Goal: Task Accomplishment & Management: Manage account settings

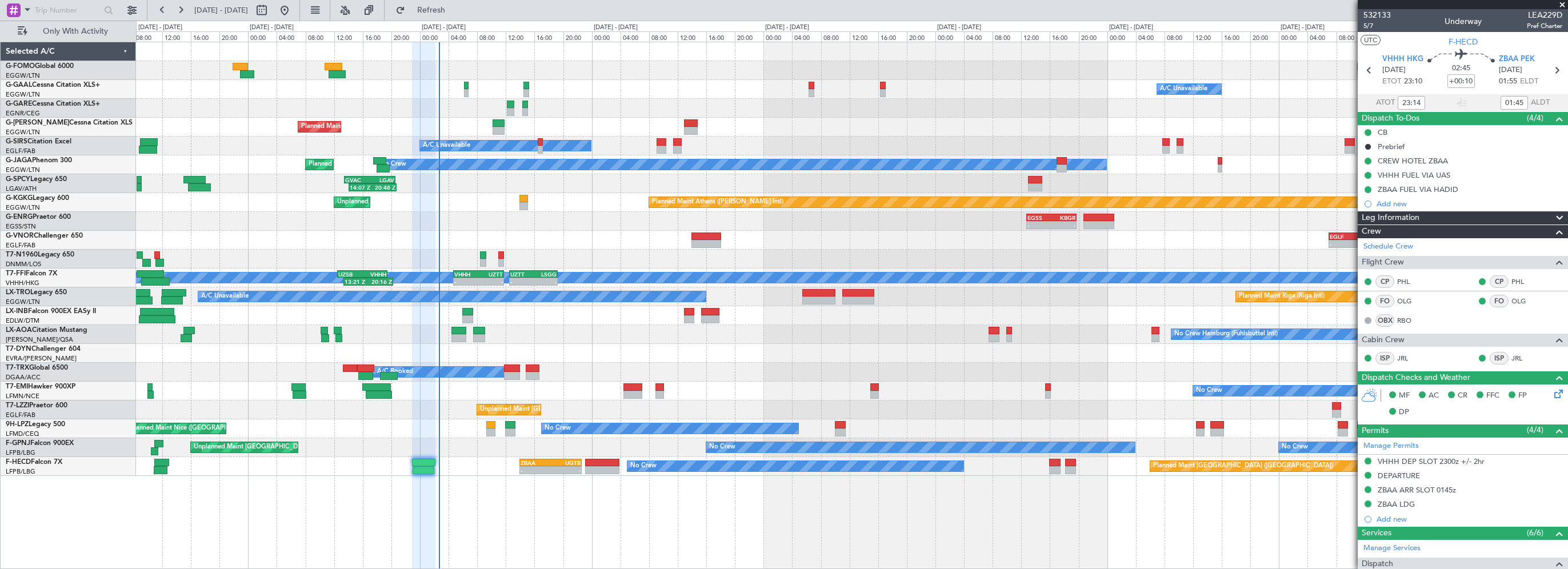
click at [481, 220] on div "KTEB 01:00 Z EGGW 07:35 Z 01:40 Z 08:10 Z Owner A/C Unavailable Owner A/C Unava…" at bounding box center [852, 259] width 1431 height 434
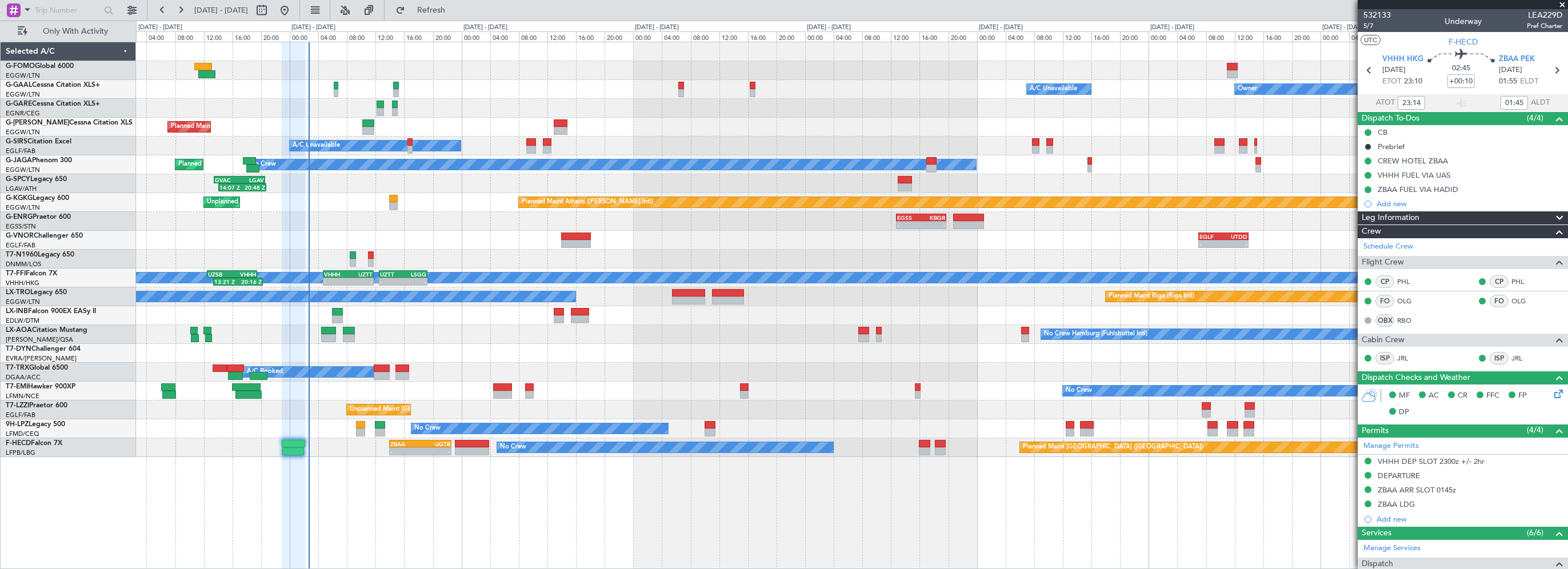
click at [423, 241] on div "- - EGLF 07:00 Z UTDD 14:00 Z" at bounding box center [852, 240] width 1431 height 19
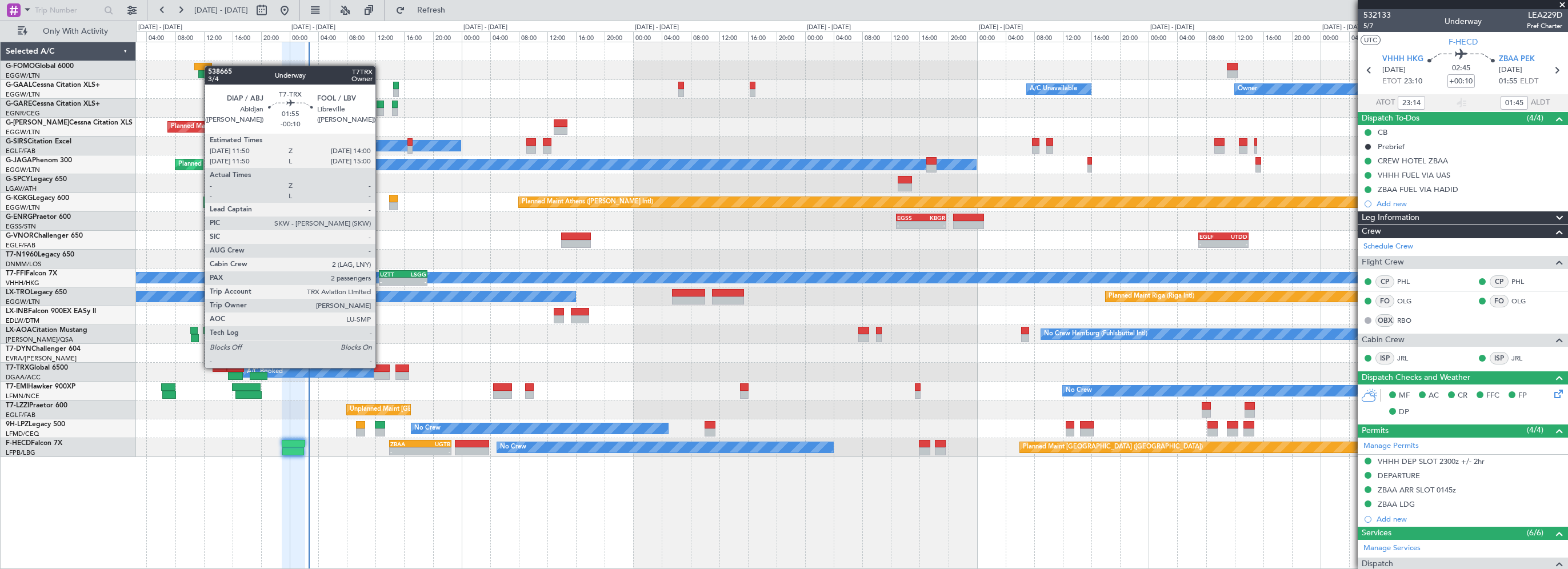
click at [382, 368] on div at bounding box center [382, 369] width 16 height 8
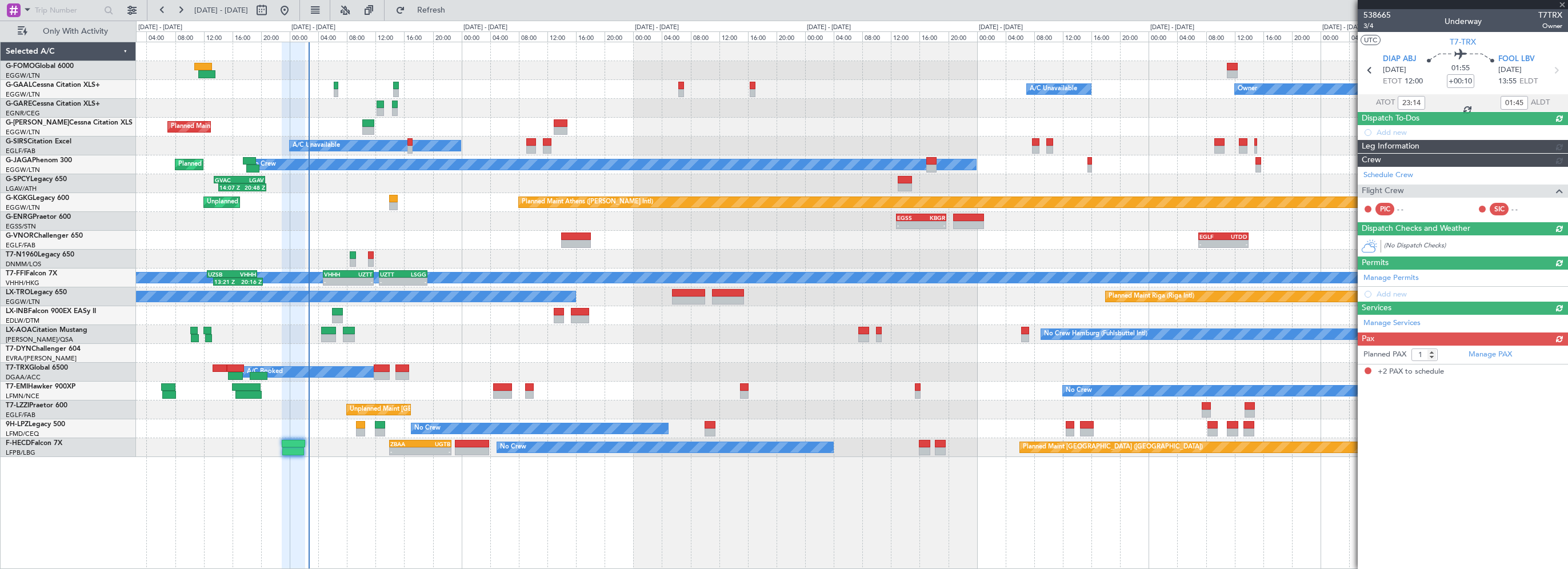
type input "-00:10"
type input "2"
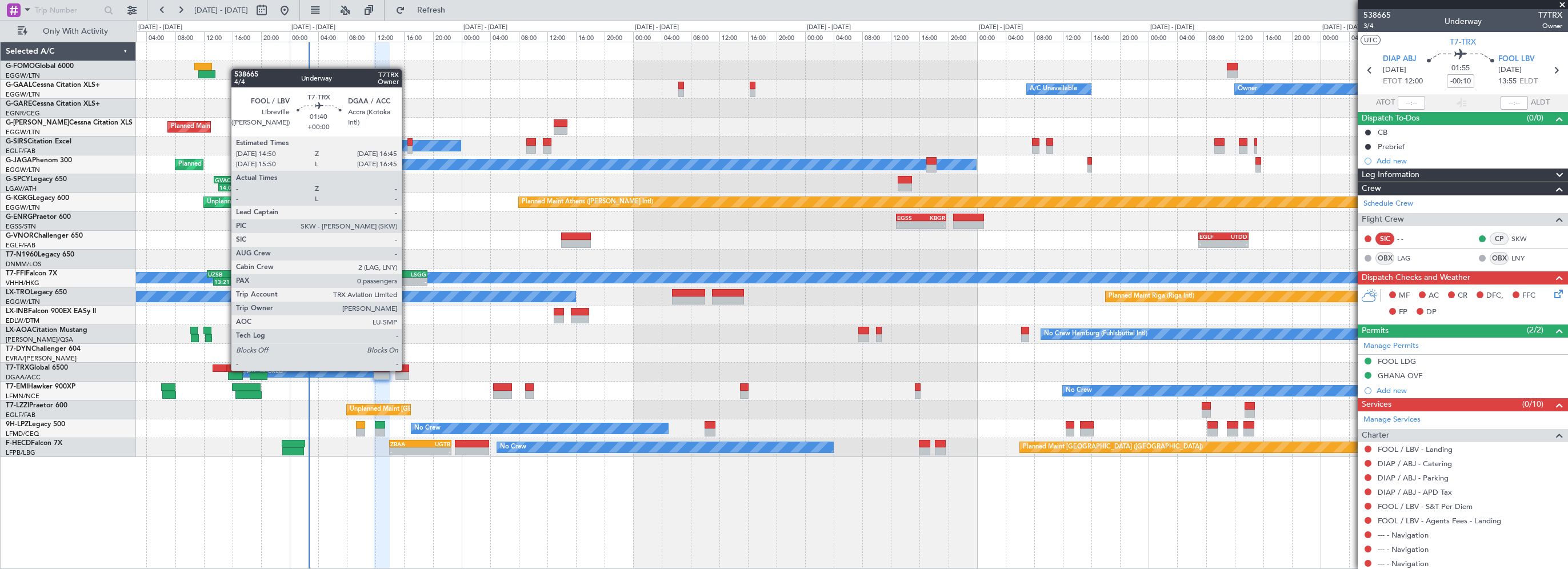
click at [406, 370] on div at bounding box center [403, 369] width 14 height 8
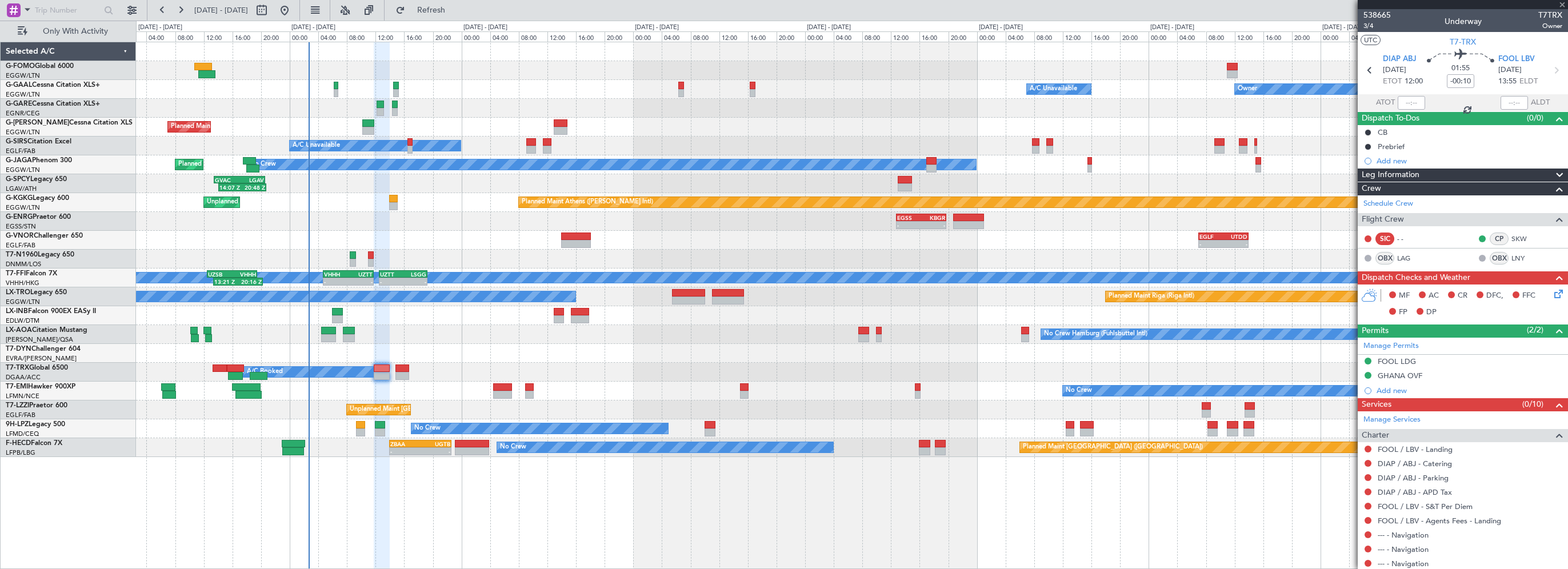
type input "0"
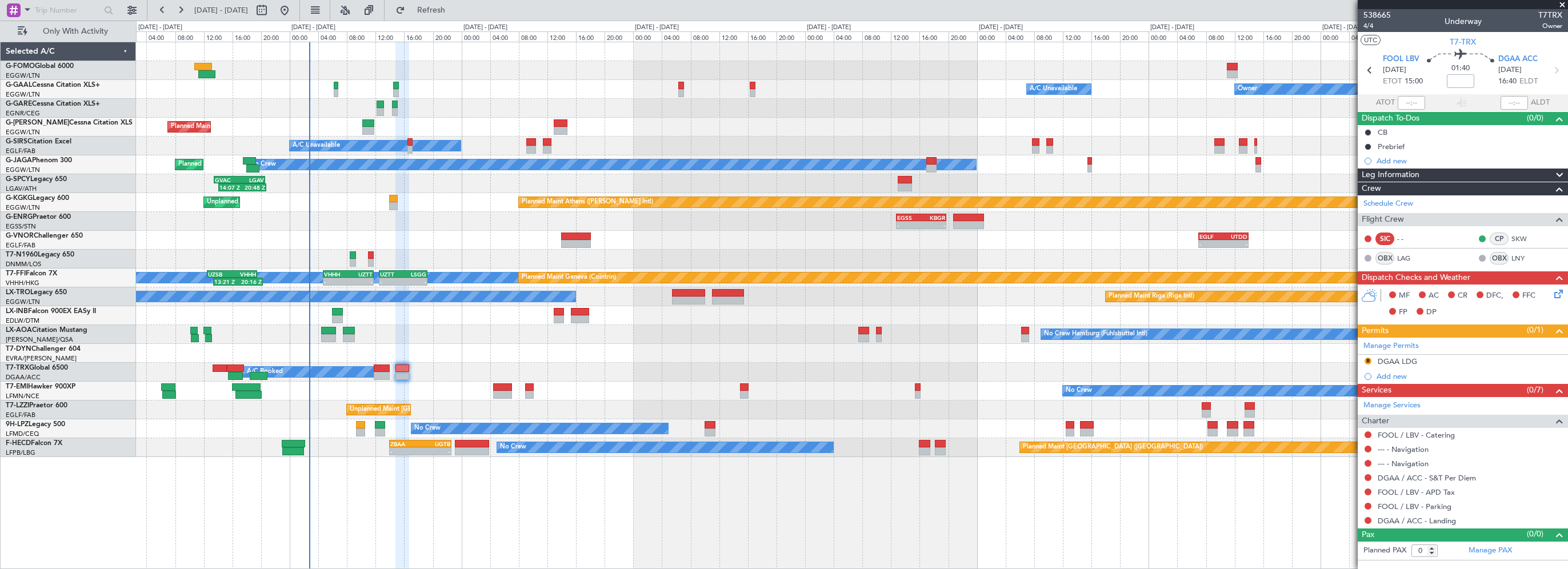
drag, startPoint x: 481, startPoint y: 11, endPoint x: 423, endPoint y: 12, distance: 58.0
click at [455, 11] on span "Refresh" at bounding box center [431, 10] width 48 height 8
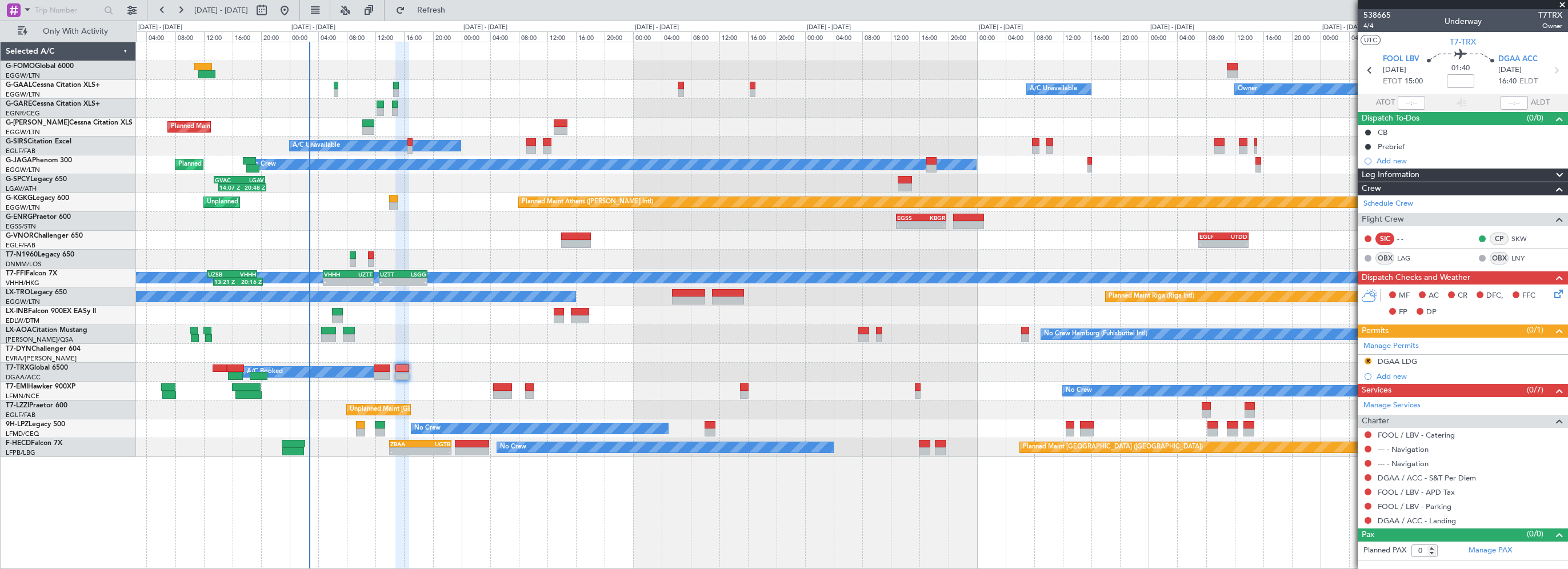
click at [427, 488] on div "01:40 Z 08:10 Z KTEB 01:00 Z EGGW 07:35 Z Owner Owner A/C Unavailable A/C Unava…" at bounding box center [852, 305] width 1432 height 527
click at [396, 482] on div at bounding box center [403, 306] width 14 height 527
click at [455, 7] on span "Refresh" at bounding box center [431, 10] width 48 height 8
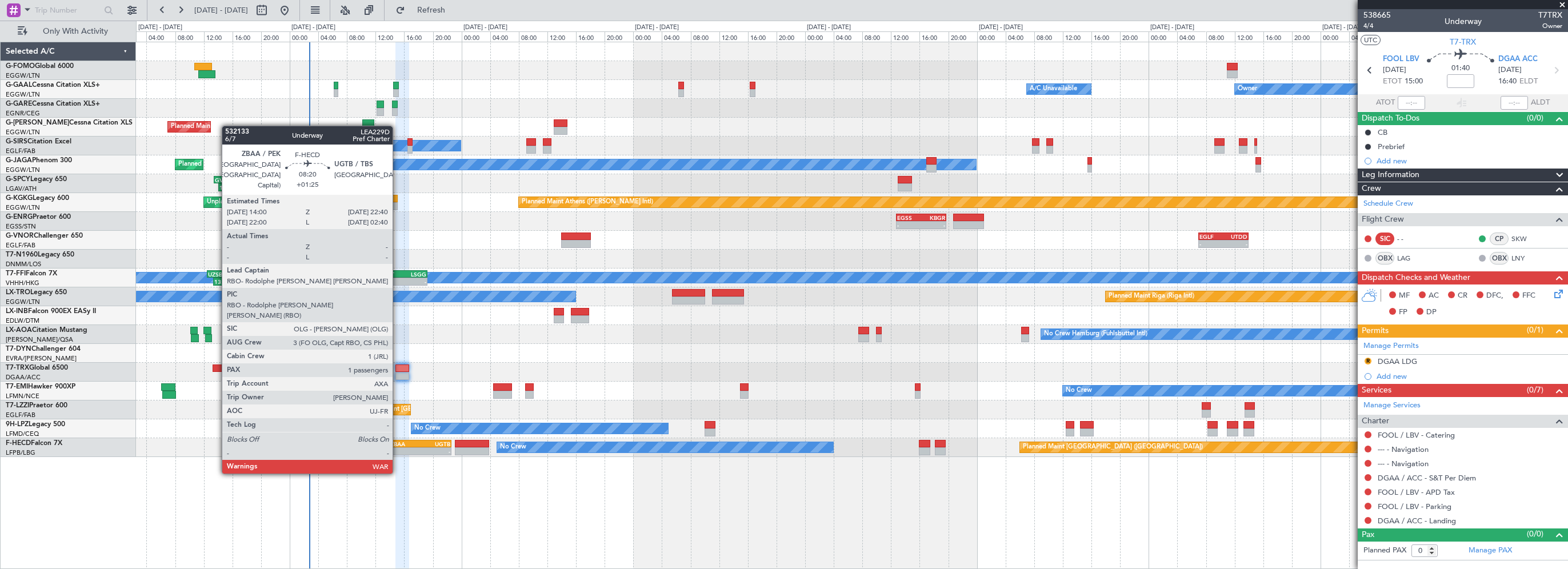
click at [398, 441] on div "ZBAA" at bounding box center [405, 444] width 30 height 7
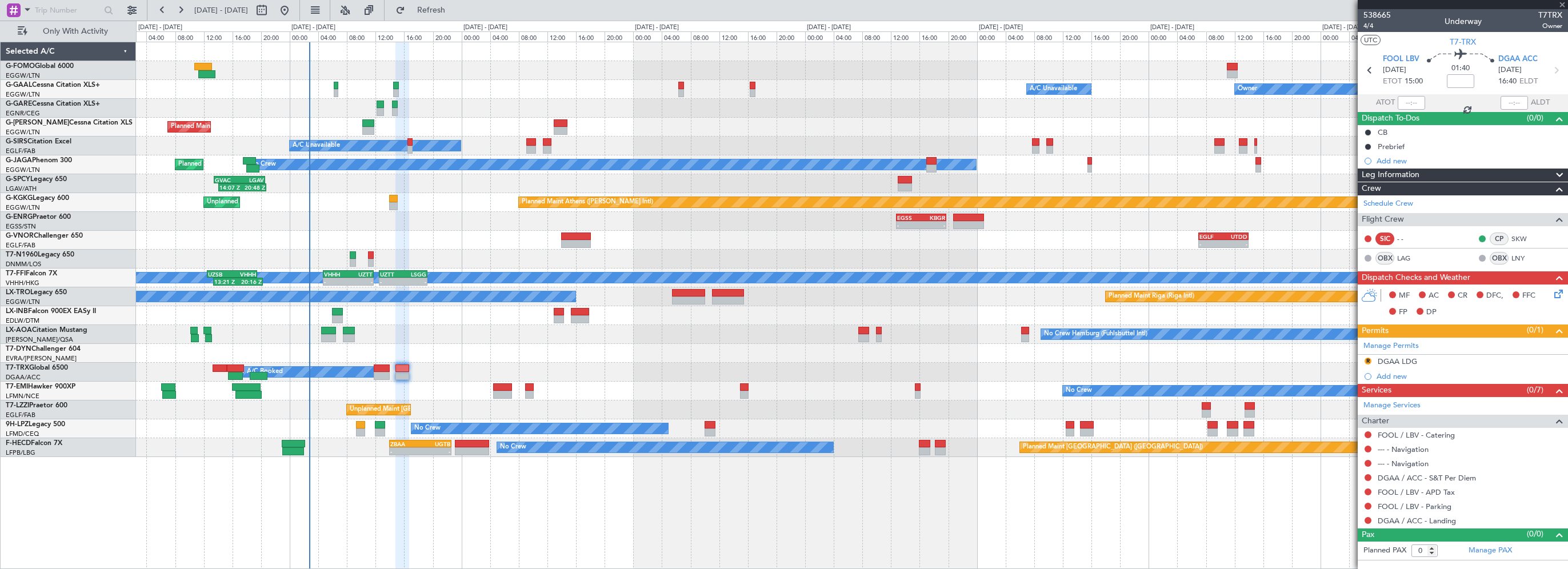
type input "+01:25"
type input "1"
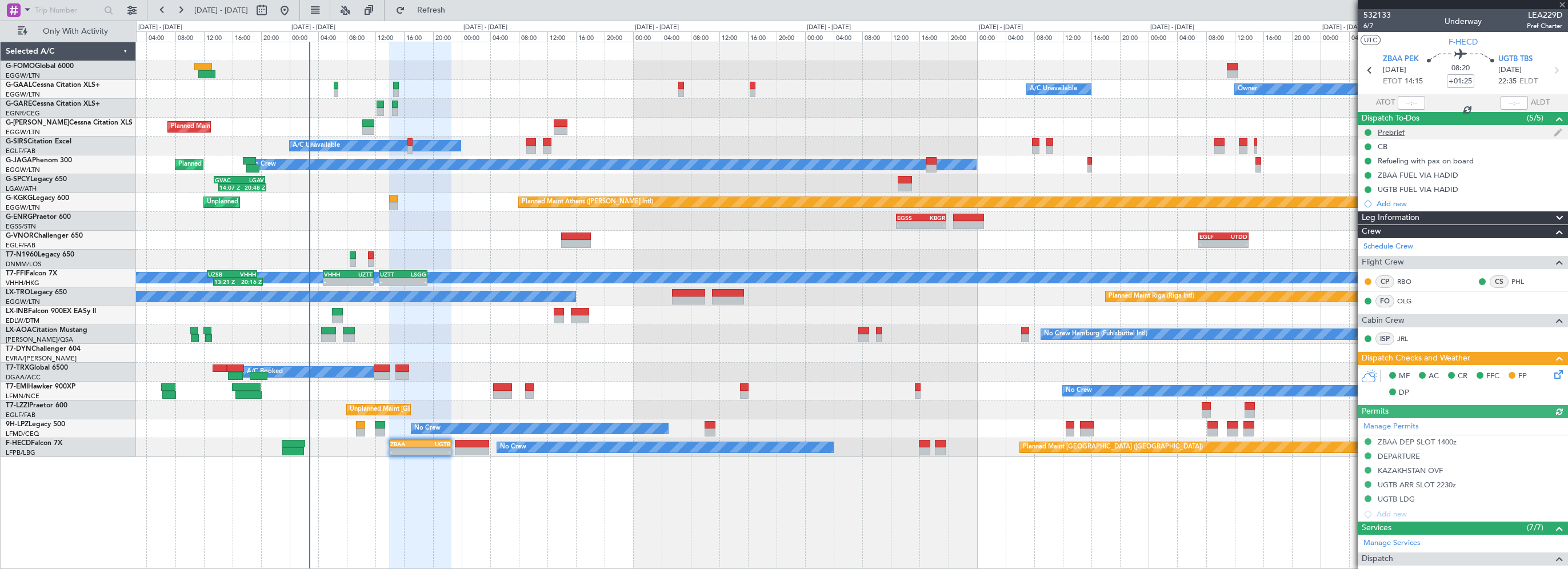
click at [1391, 135] on div "Prebrief" at bounding box center [1391, 132] width 27 height 10
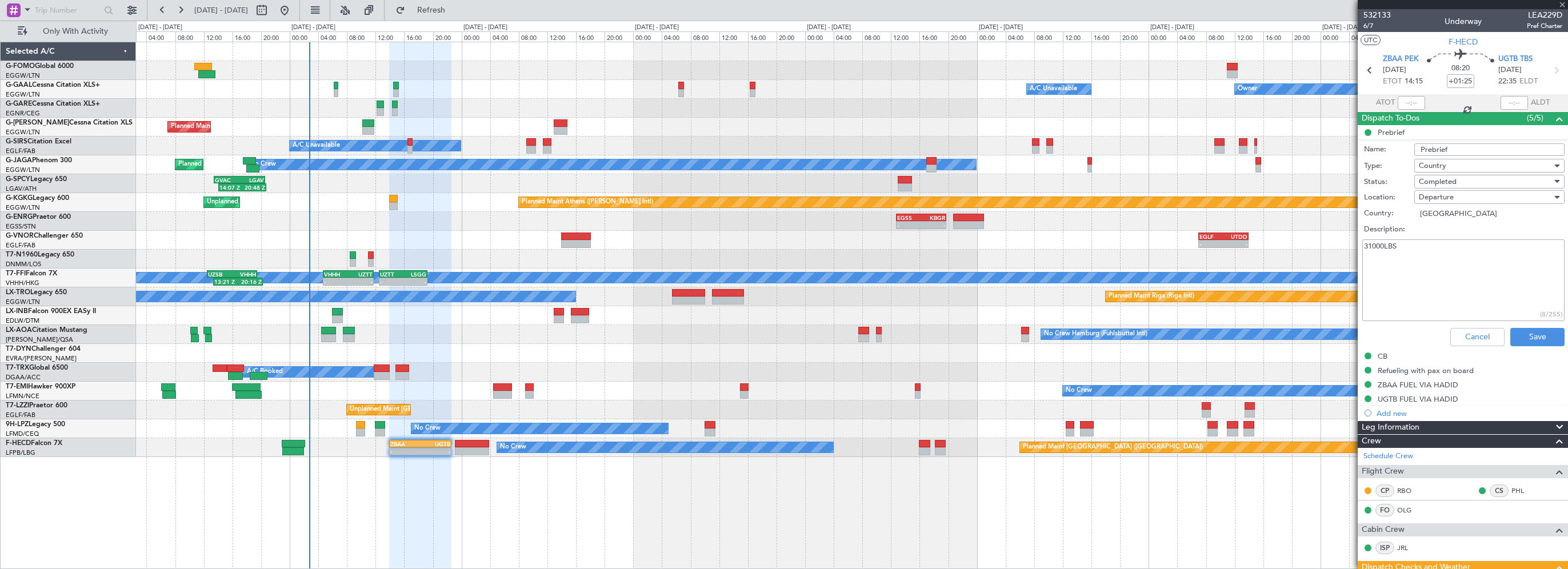
click at [1405, 266] on textarea "31000LBS" at bounding box center [1464, 281] width 202 height 82
drag, startPoint x: 1384, startPoint y: 247, endPoint x: 1288, endPoint y: 249, distance: 96.0
click at [1301, 247] on fb-app "[DATE] - [DATE] Refresh Quick Links Only With Activity 01:40 Z 08:10 Z KTEB 01:…" at bounding box center [784, 288] width 1568 height 560
click at [1401, 247] on textarea "max fuel LBS" at bounding box center [1464, 281] width 202 height 82
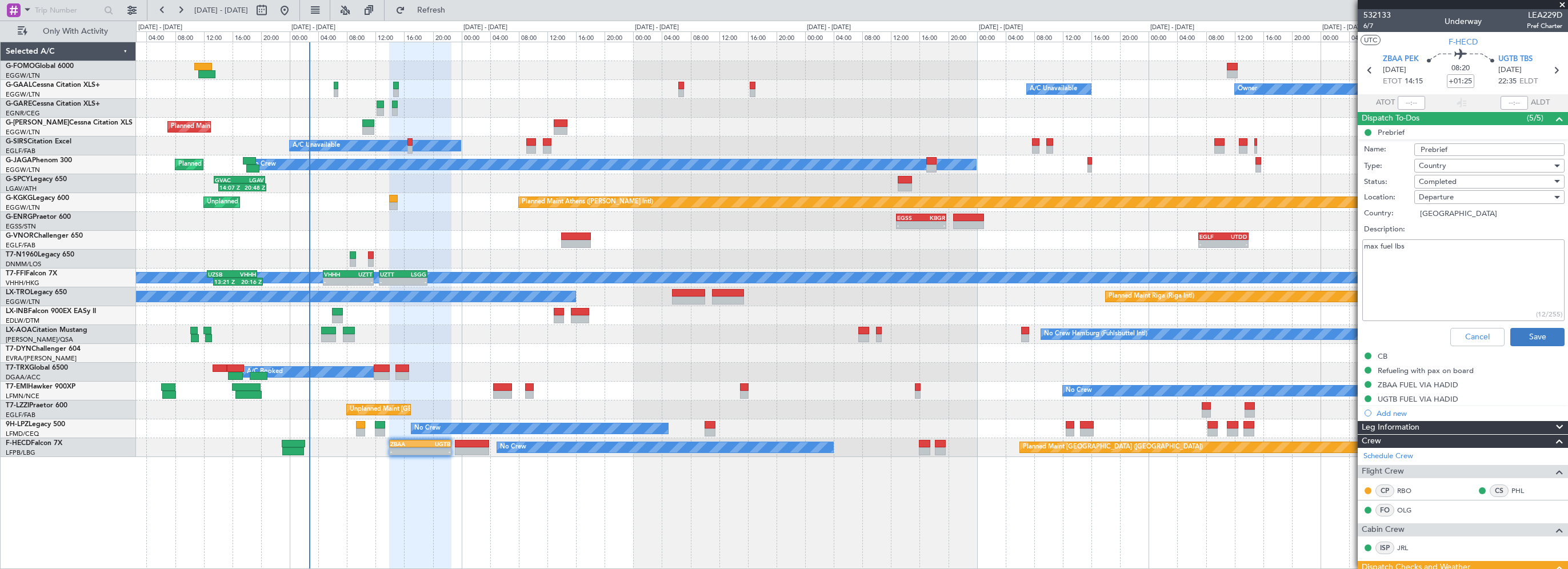
type textarea "max fuel lbs"
click at [1516, 343] on button "Save" at bounding box center [1537, 337] width 54 height 19
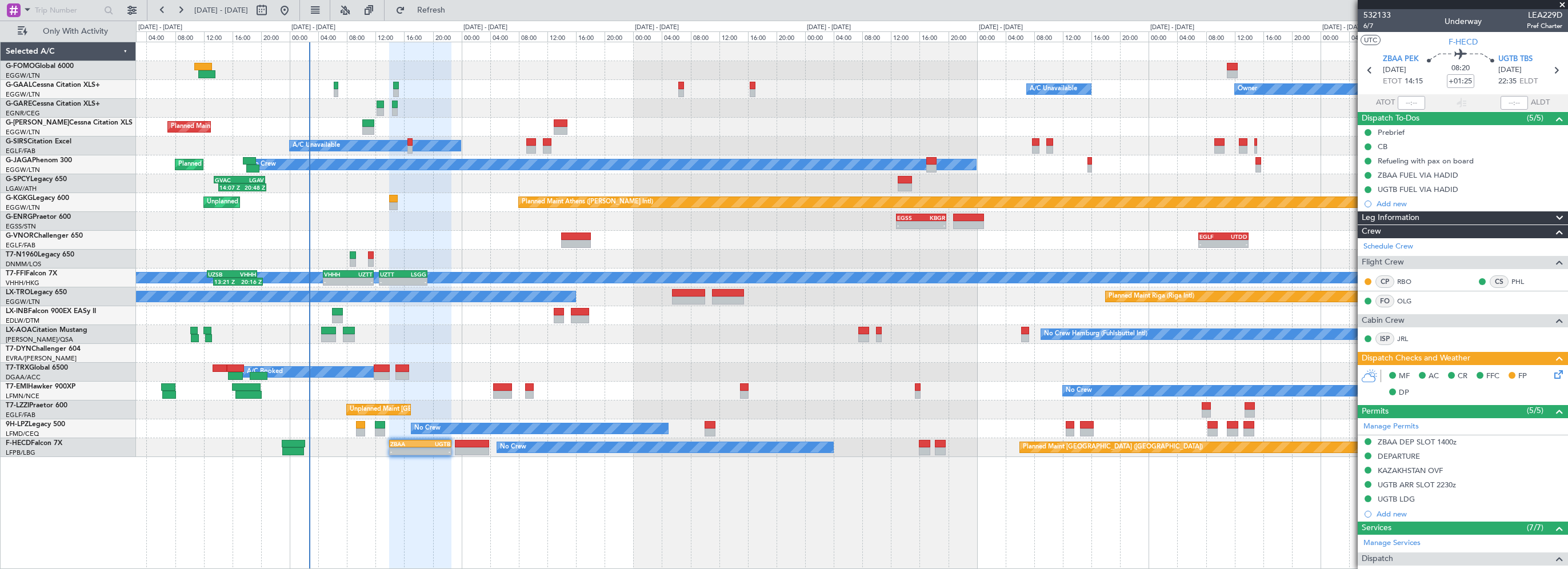
click at [1107, 532] on div "01:40 Z 08:10 Z KTEB 01:00 Z EGGW 07:35 Z Owner Owner A/C Unavailable A/C Unava…" at bounding box center [852, 305] width 1432 height 527
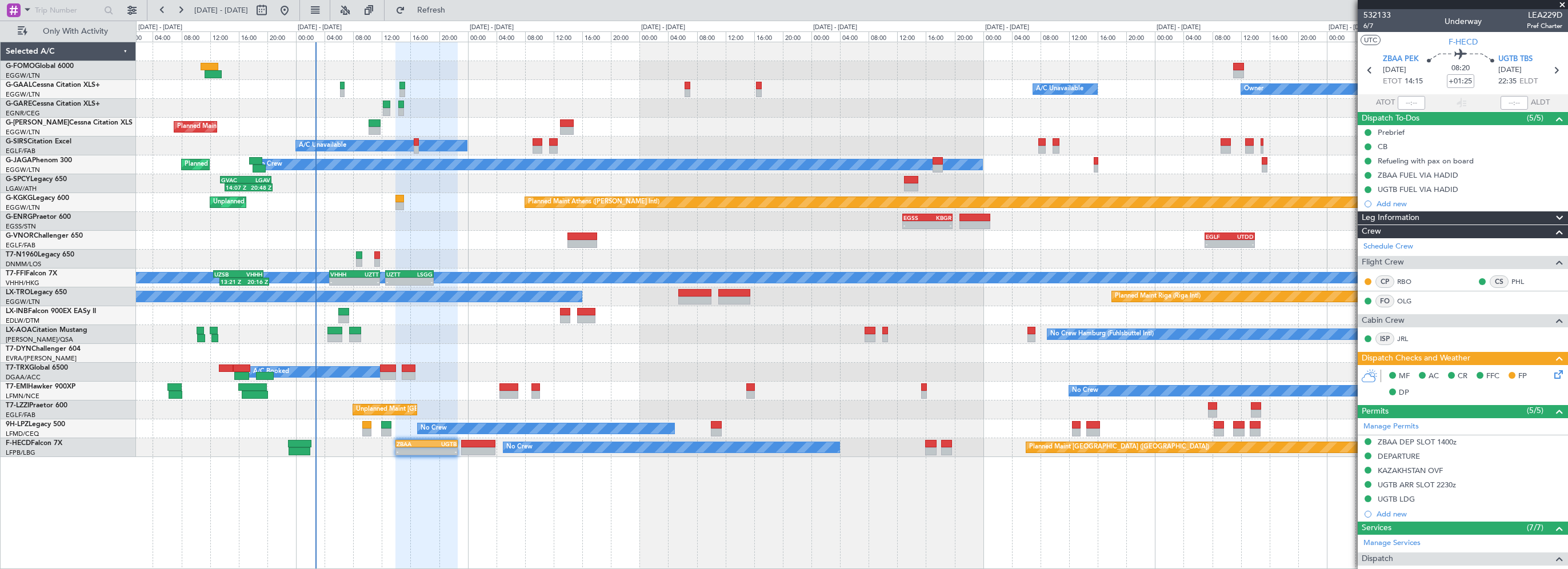
click at [1561, 4] on span at bounding box center [1562, 5] width 12 height 10
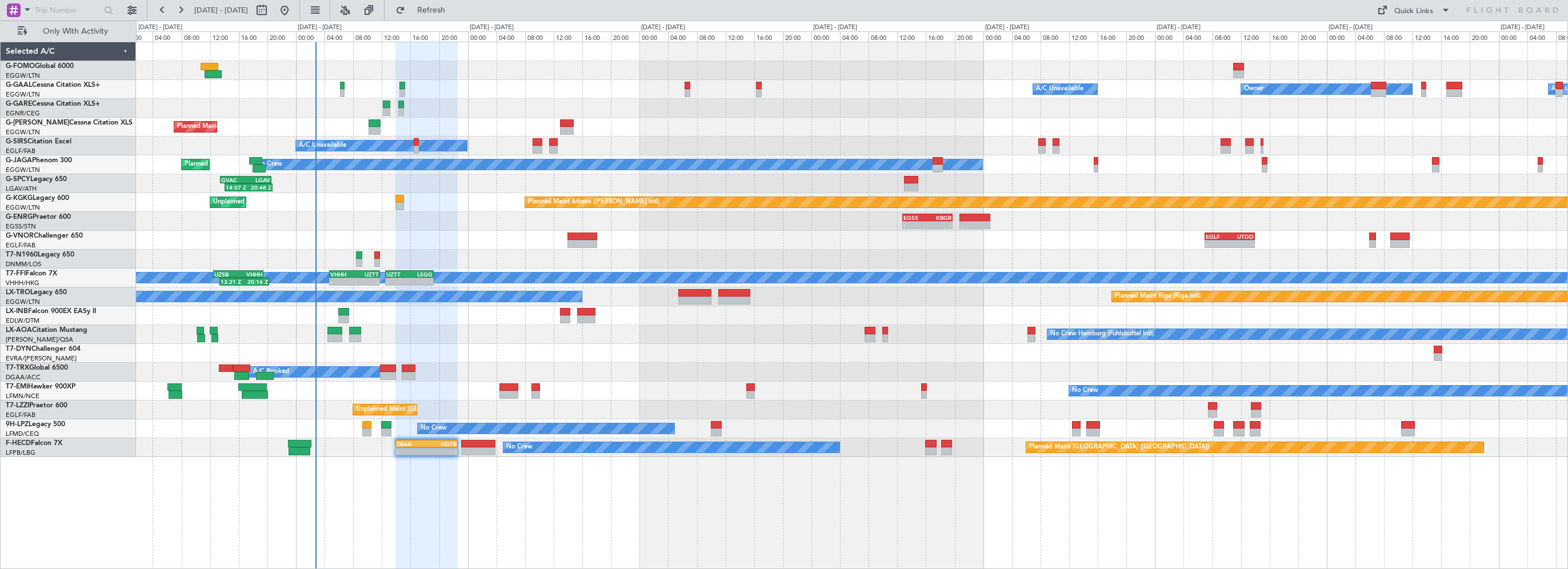
type input "0"
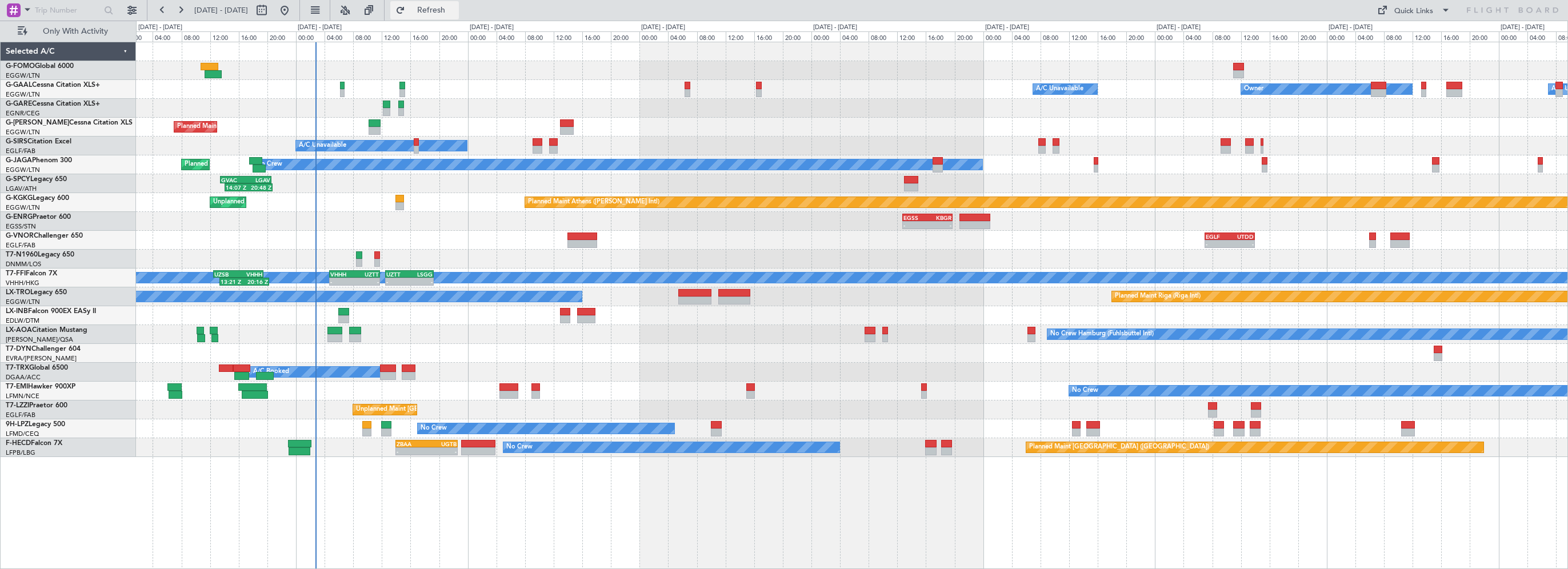
click at [455, 14] on span "Refresh" at bounding box center [431, 10] width 48 height 8
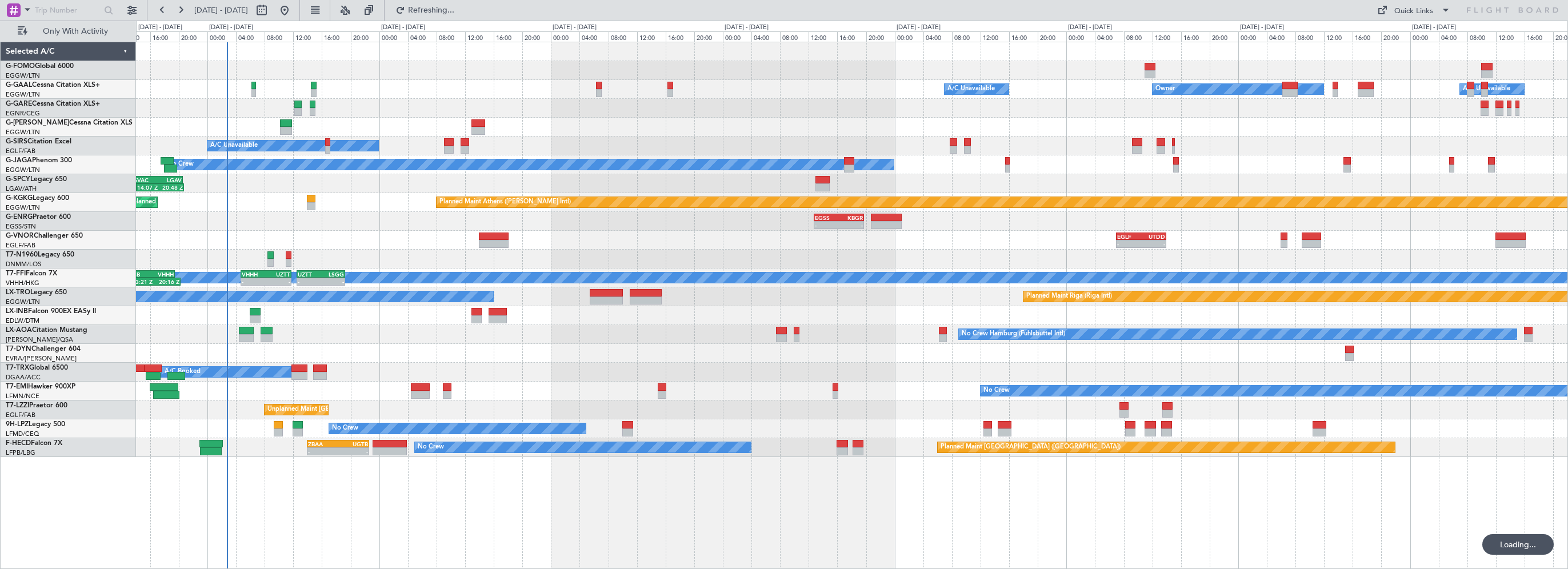
click at [427, 220] on div "01:40 Z 08:10 Z KTEB 01:00 Z EGGW 07:35 Z Owner Owner A/C Unavailable A/C Unava…" at bounding box center [852, 250] width 1431 height 415
click at [571, 120] on div "Planned Maint [GEOGRAPHIC_DATA] ([GEOGRAPHIC_DATA])" at bounding box center [852, 127] width 1431 height 19
click at [452, 7] on span "Refresh" at bounding box center [431, 10] width 48 height 8
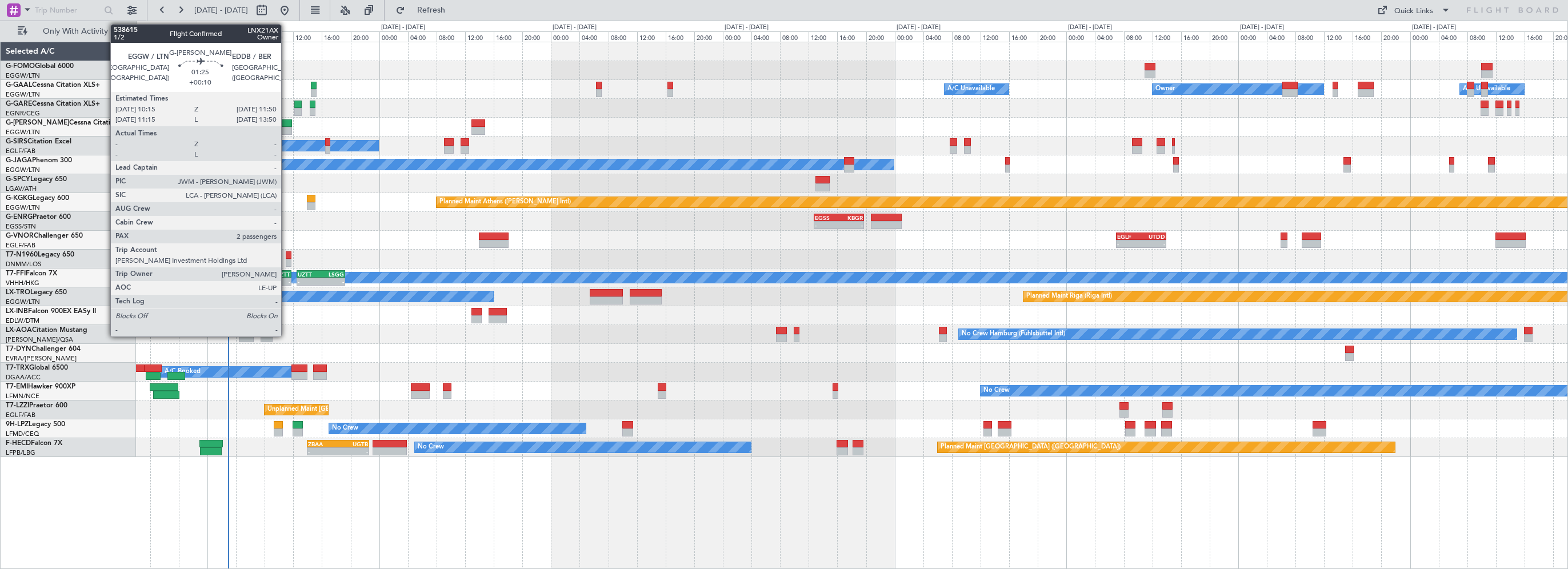
click at [286, 125] on div at bounding box center [285, 124] width 12 height 8
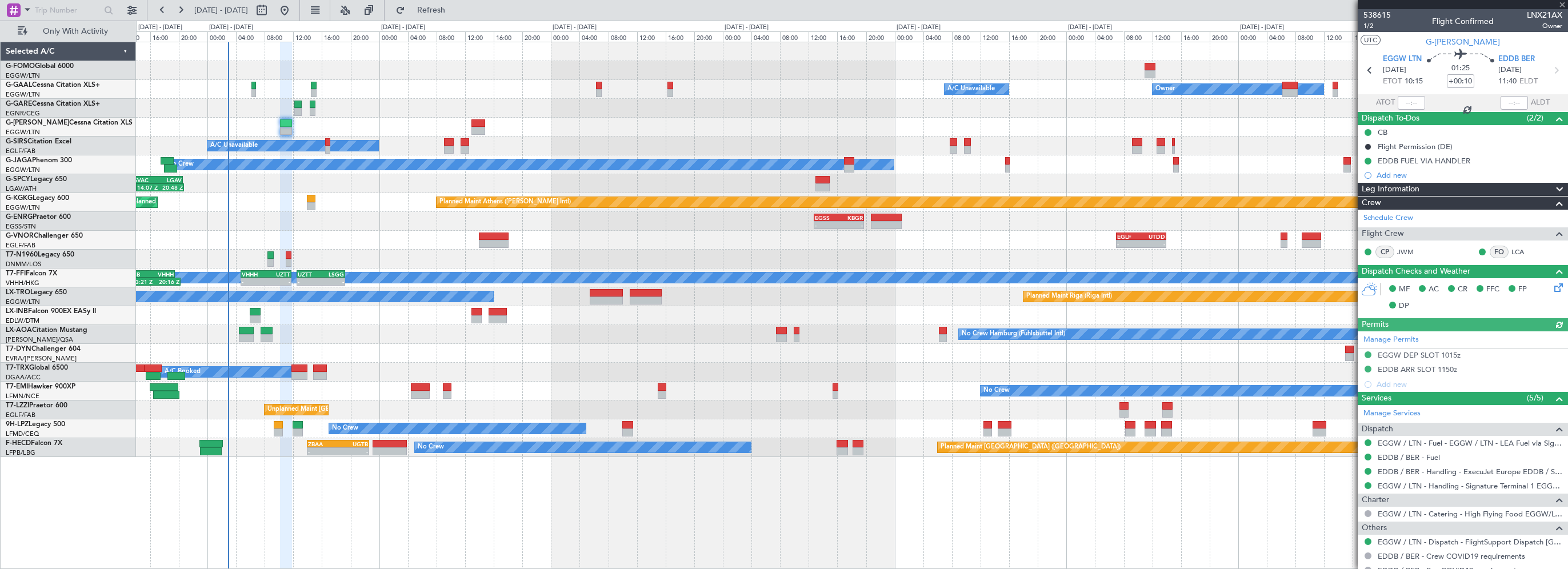
click at [1396, 188] on span "Leg Information" at bounding box center [1390, 189] width 58 height 13
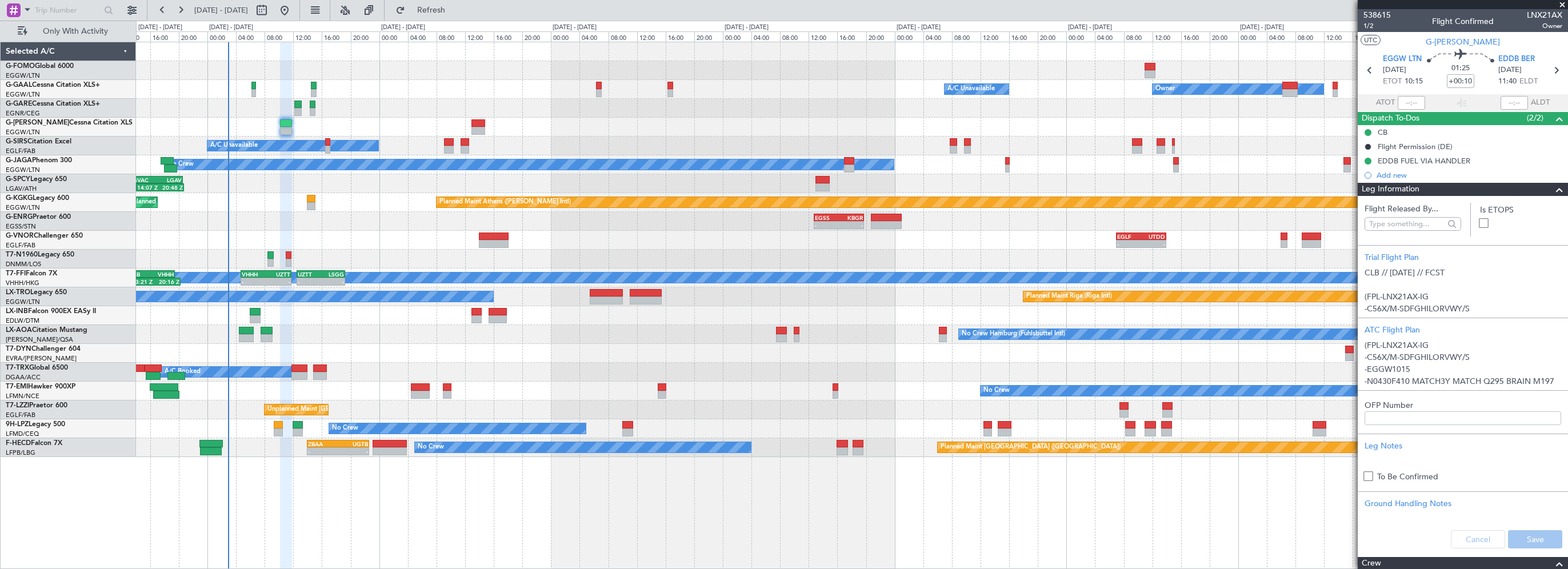
click at [1553, 188] on span at bounding box center [1559, 190] width 14 height 14
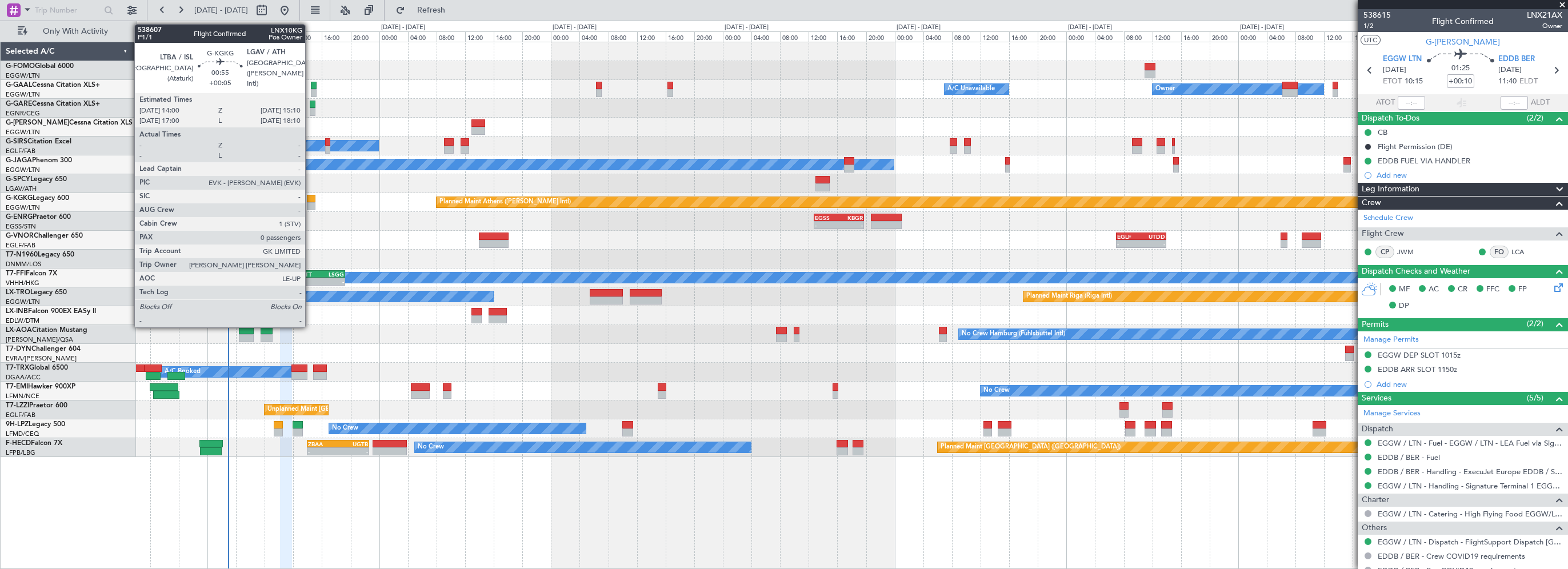
click at [311, 201] on div at bounding box center [311, 199] width 9 height 8
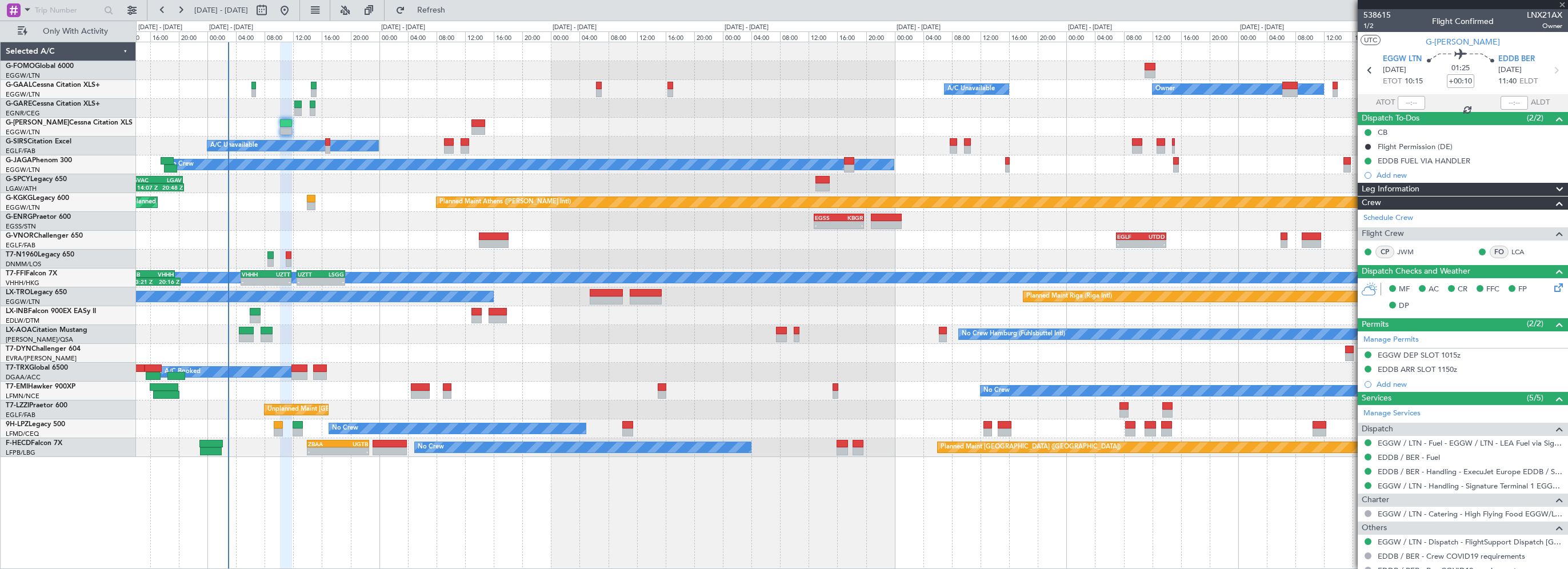
type input "+00:05"
type input "0"
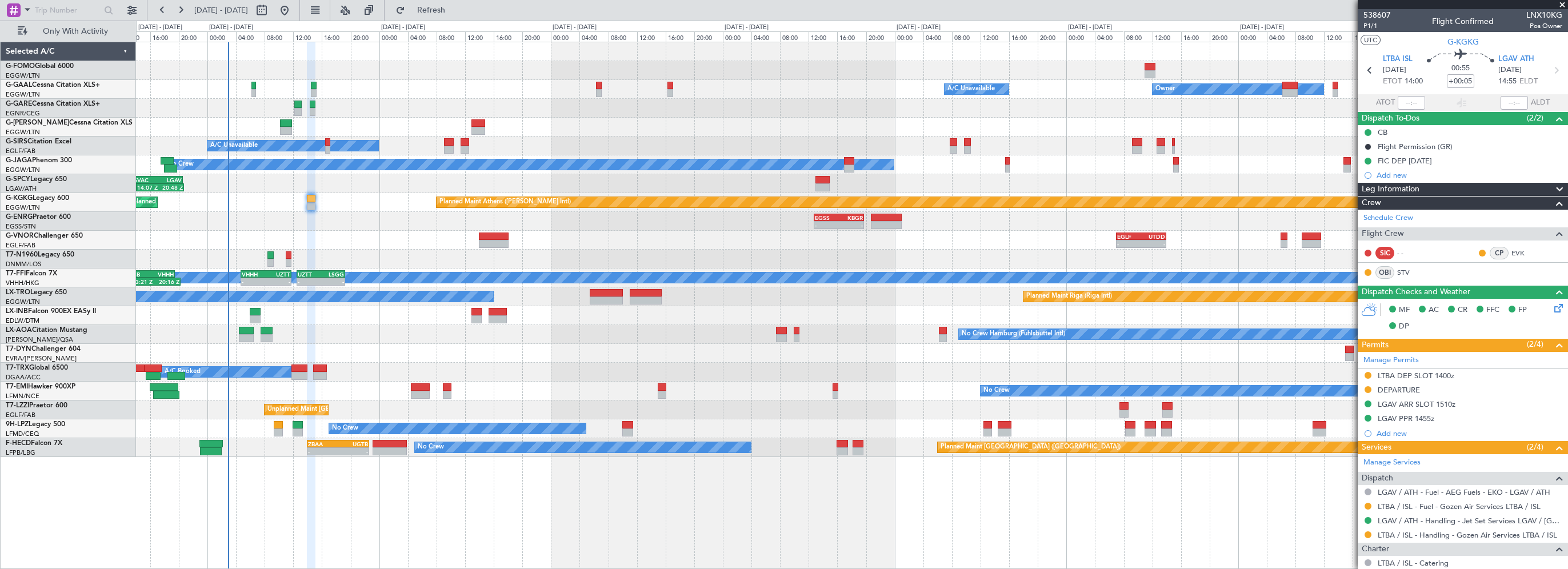
click at [1431, 189] on div "Leg Information" at bounding box center [1463, 189] width 210 height 13
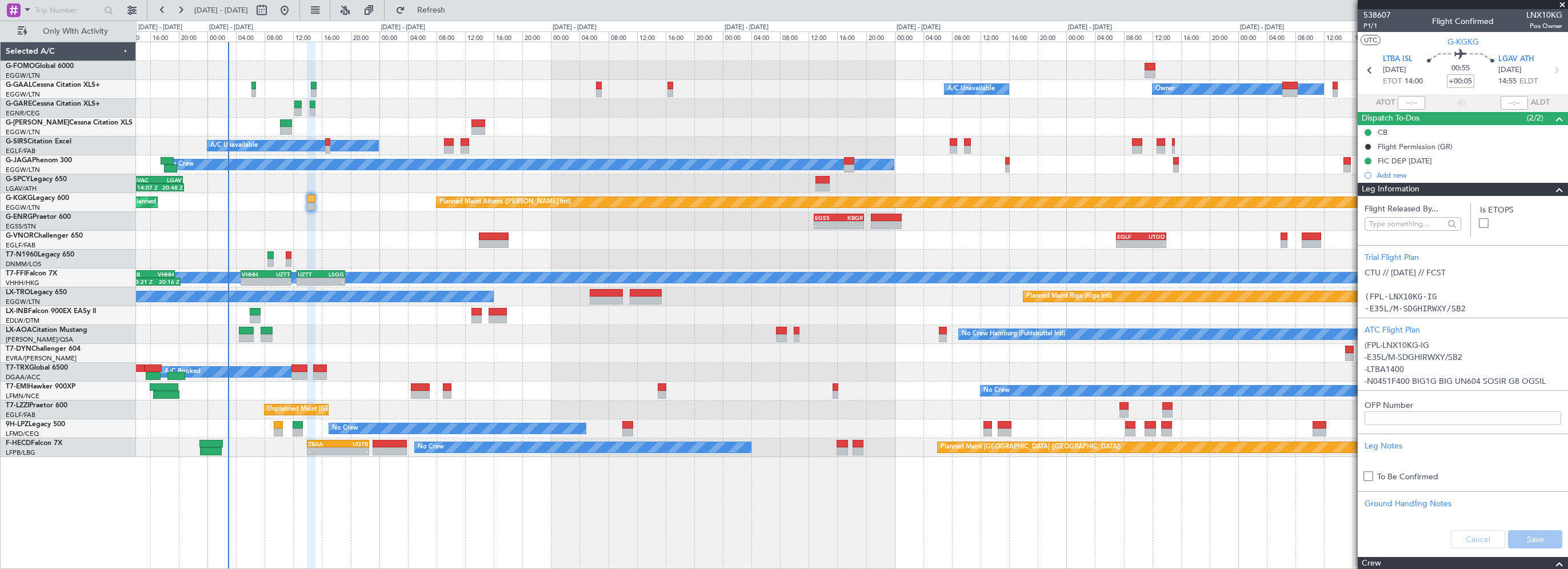
click at [1431, 189] on div "Leg Information" at bounding box center [1463, 189] width 210 height 13
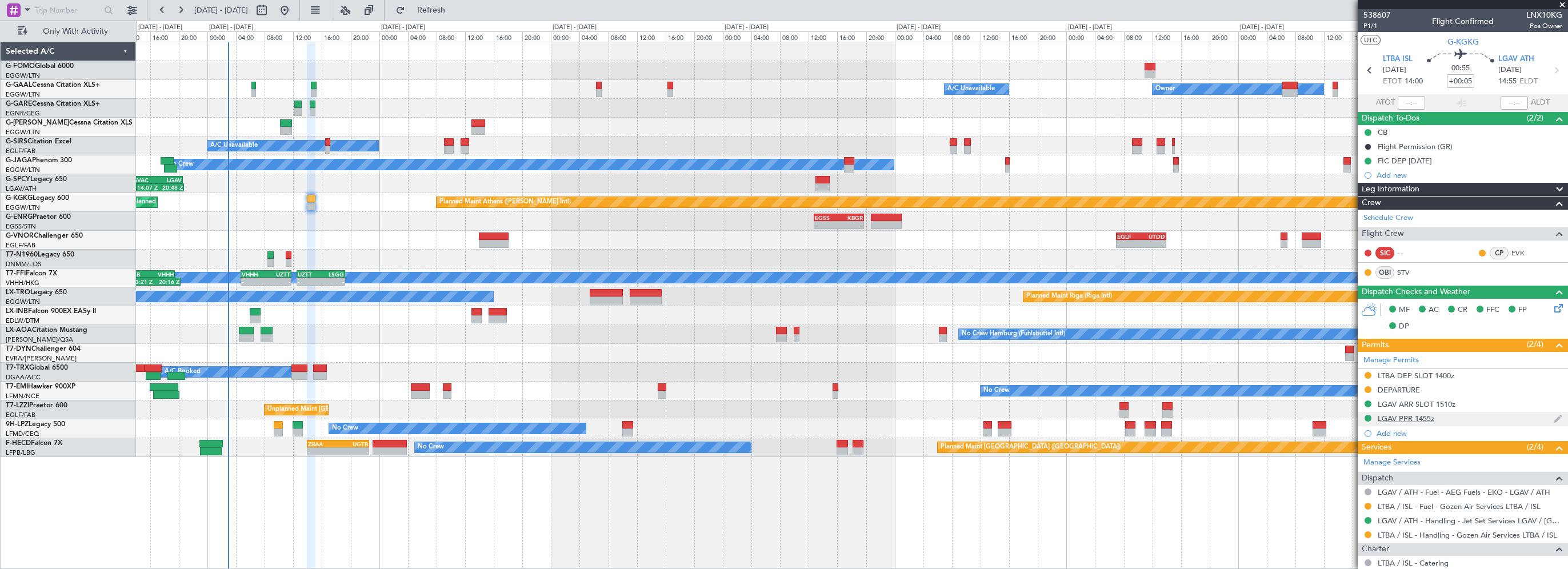
scroll to position [88, 0]
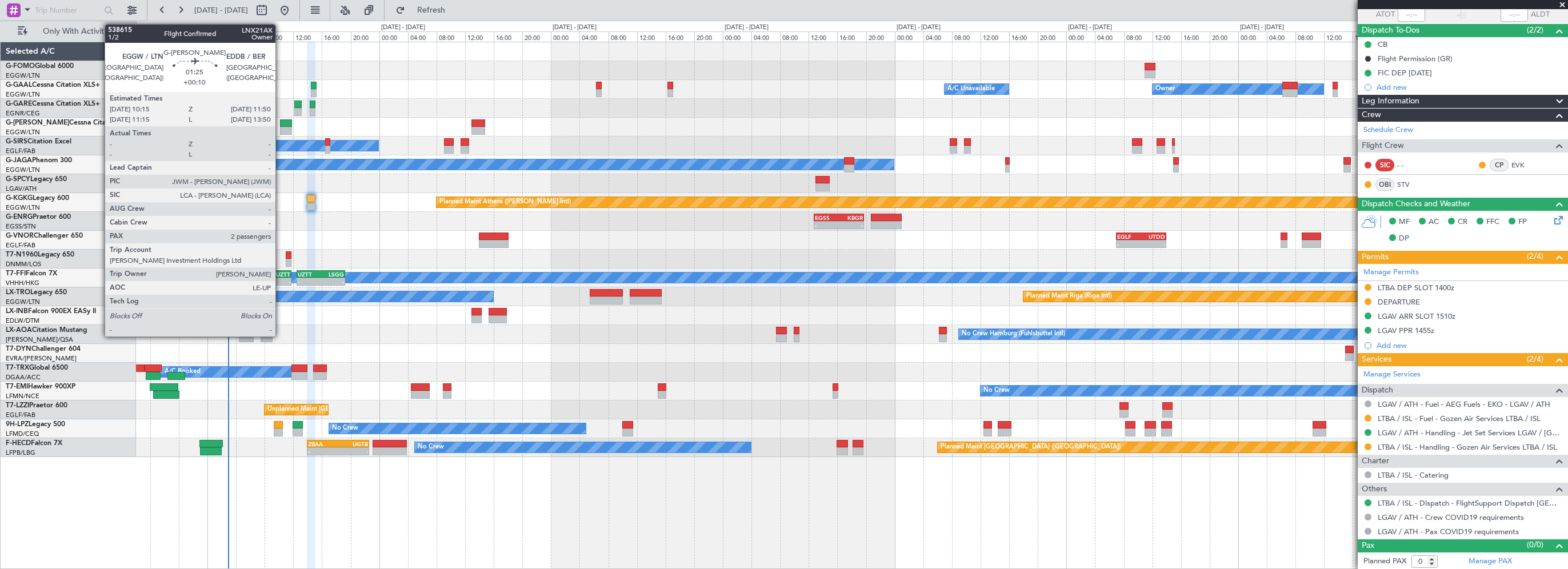
click at [281, 122] on div at bounding box center [285, 124] width 12 height 8
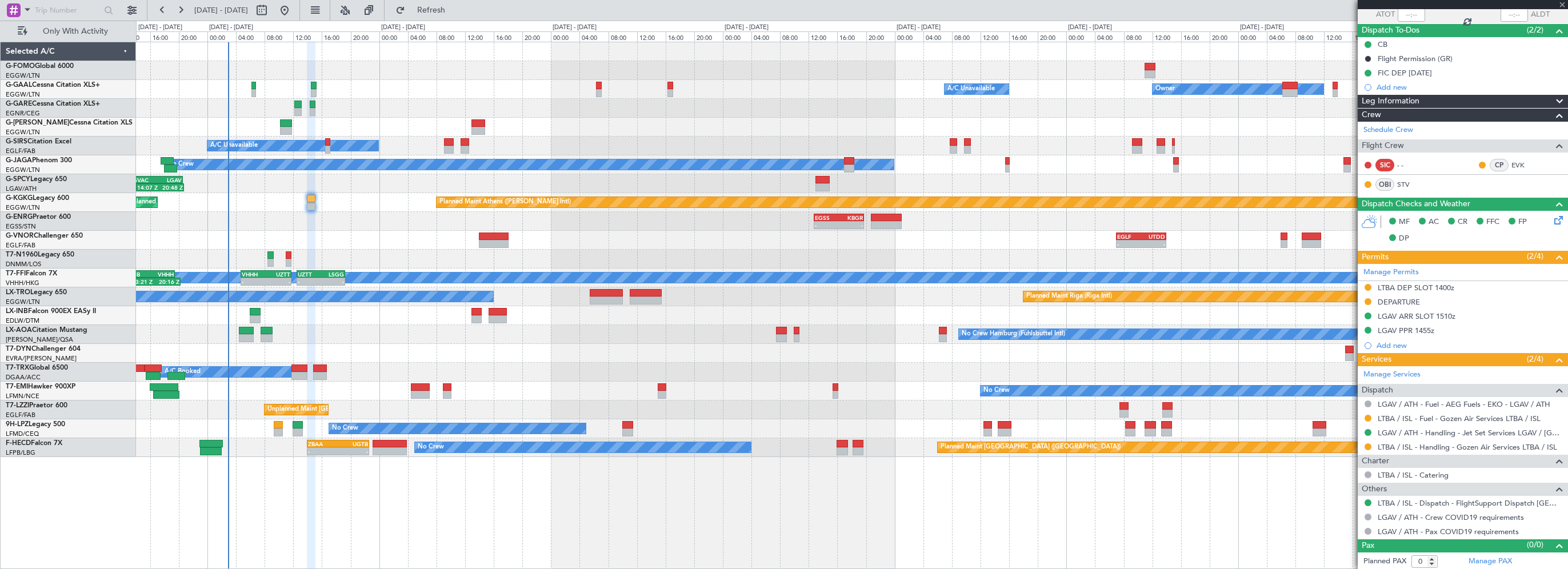
type input "+00:10"
type input "2"
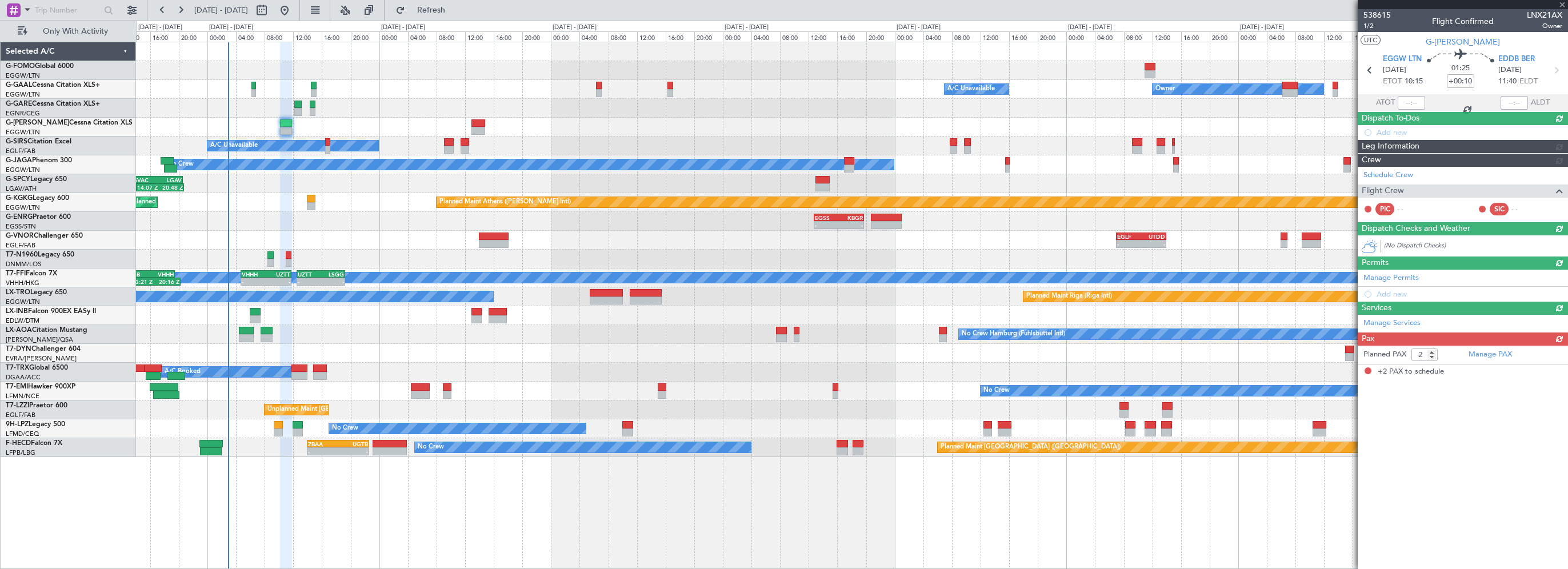
scroll to position [0, 0]
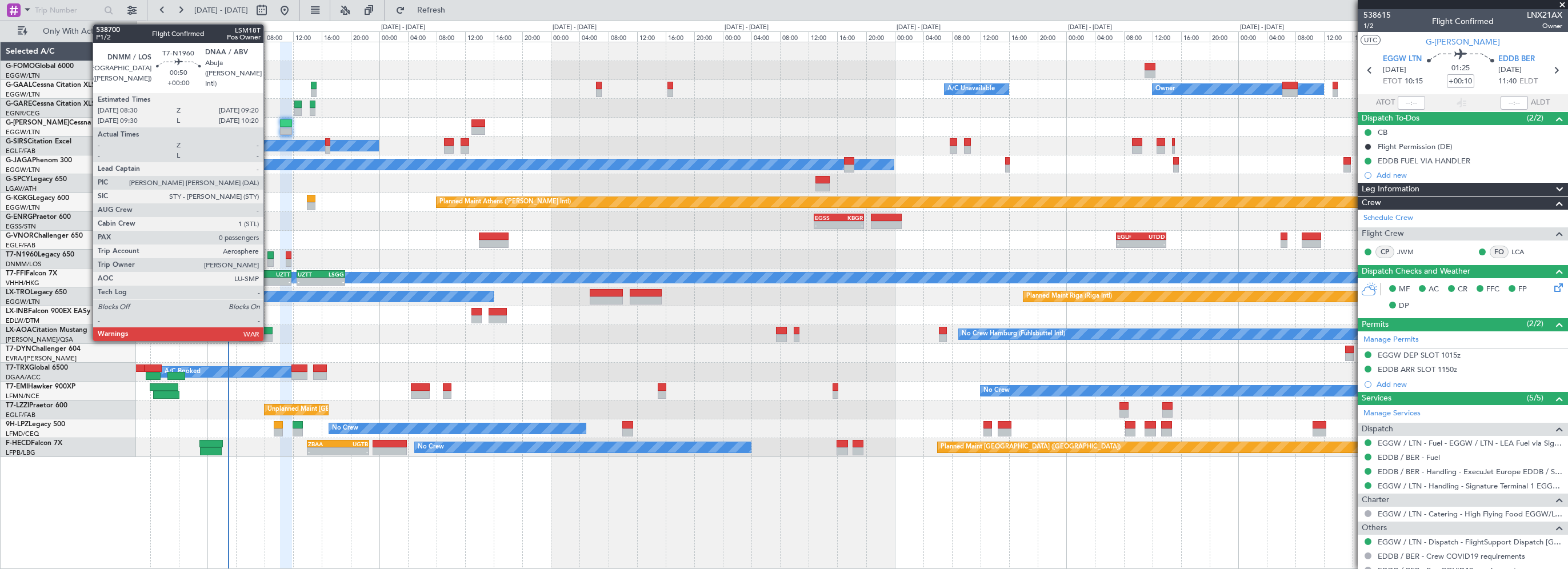
click at [269, 257] on div at bounding box center [270, 255] width 6 height 8
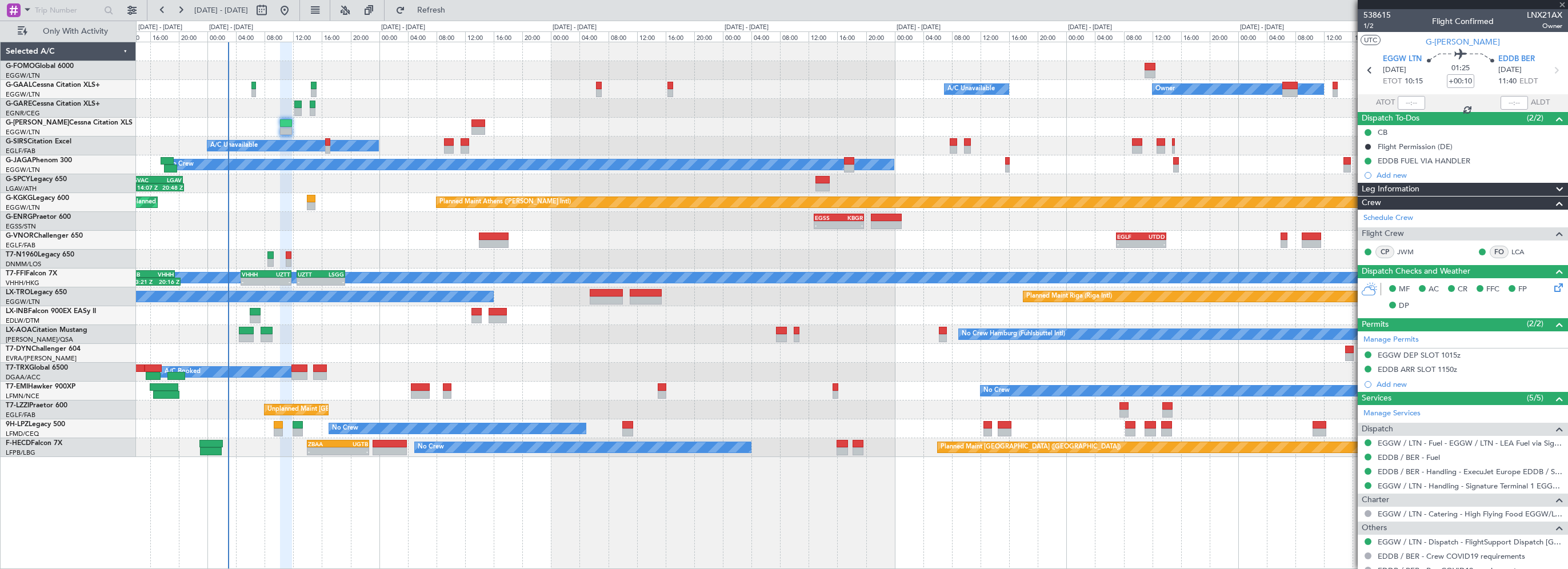
type input "0"
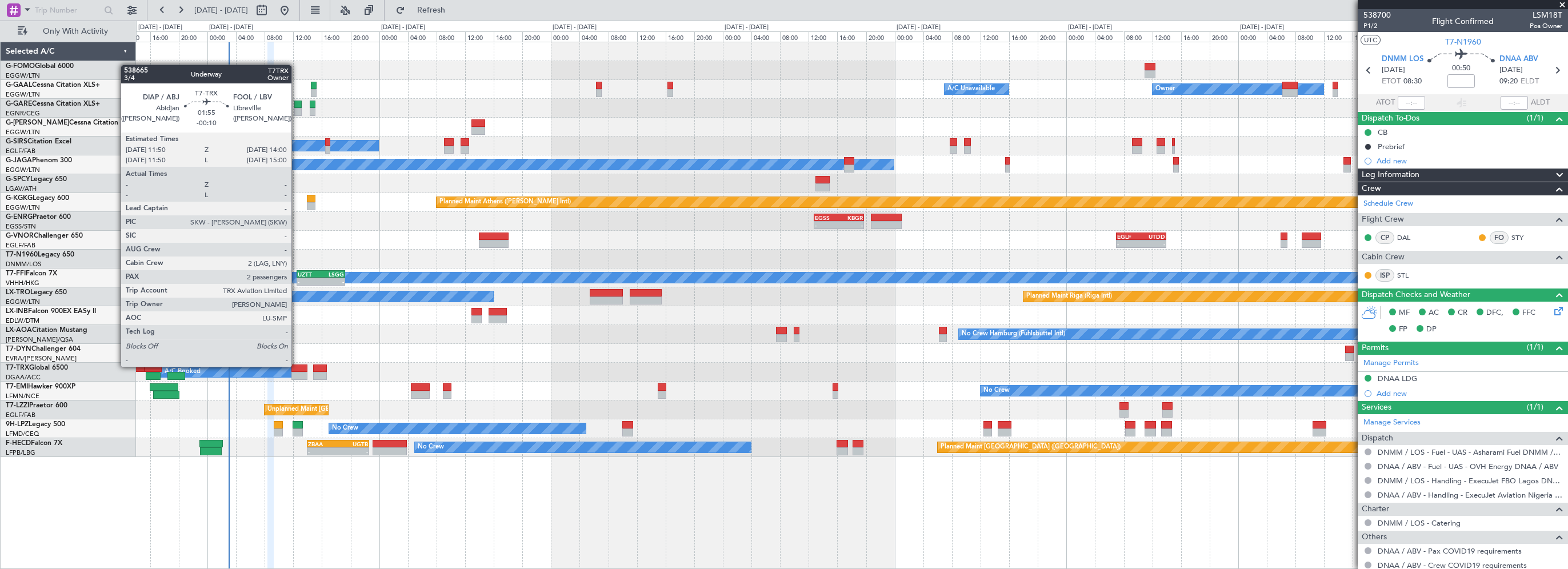
click at [297, 367] on div at bounding box center [299, 369] width 16 height 8
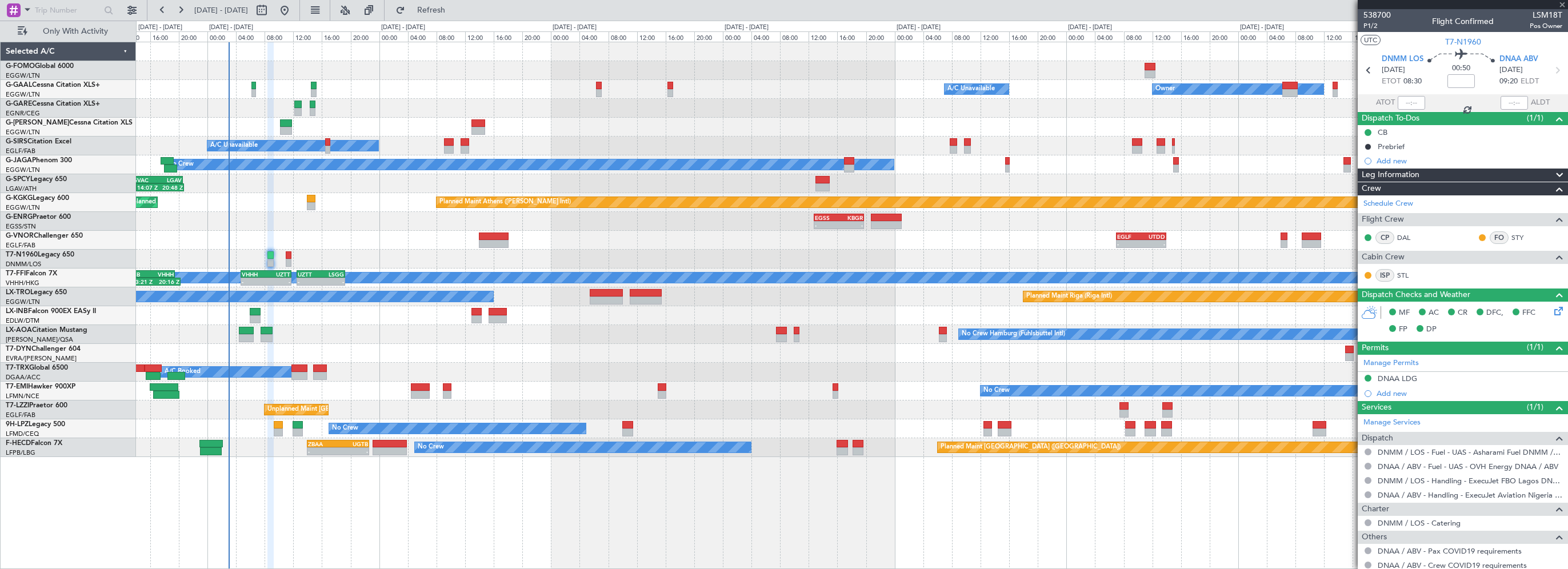
type input "-00:10"
type input "2"
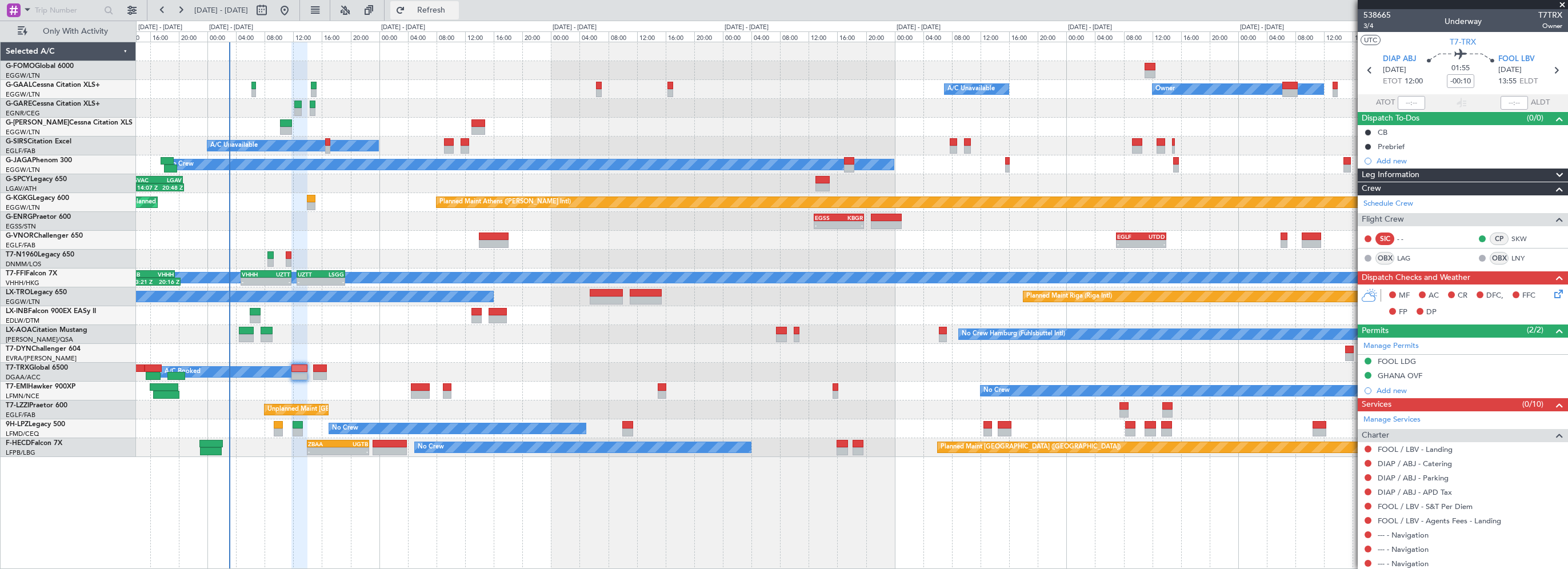
click at [448, 12] on span "Refresh" at bounding box center [431, 10] width 48 height 8
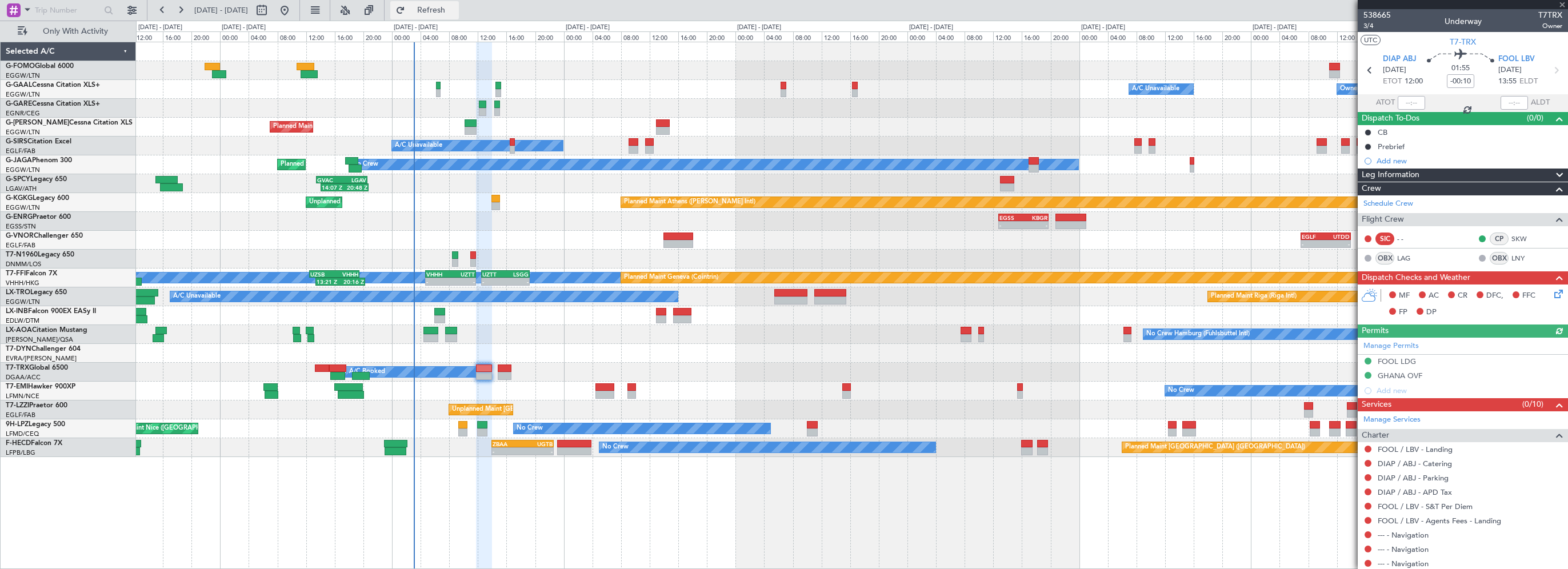
click at [439, 16] on button "Refresh" at bounding box center [424, 10] width 69 height 19
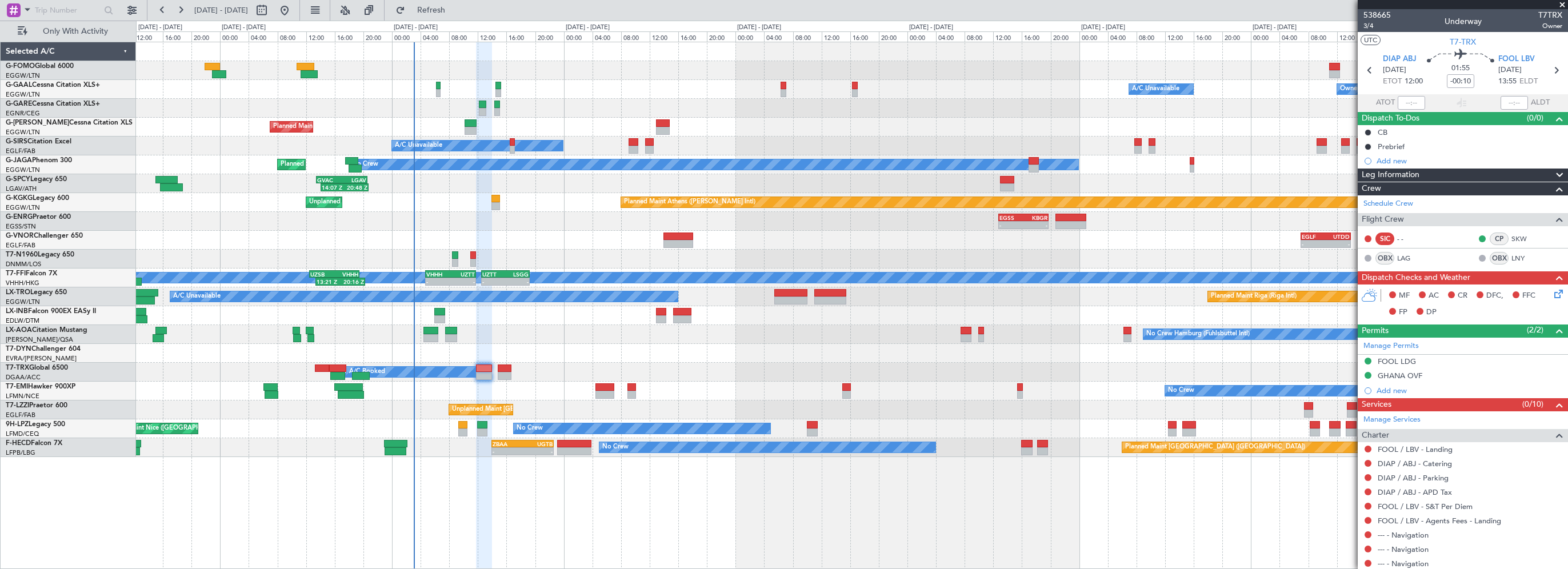
click at [512, 482] on div "KTEB 01:00 Z EGGW 07:35 Z 01:40 Z 08:10 Z Owner A/C Unavailable Owner A/C Unava…" at bounding box center [852, 305] width 1432 height 527
click at [455, 6] on span "Refresh" at bounding box center [431, 10] width 48 height 8
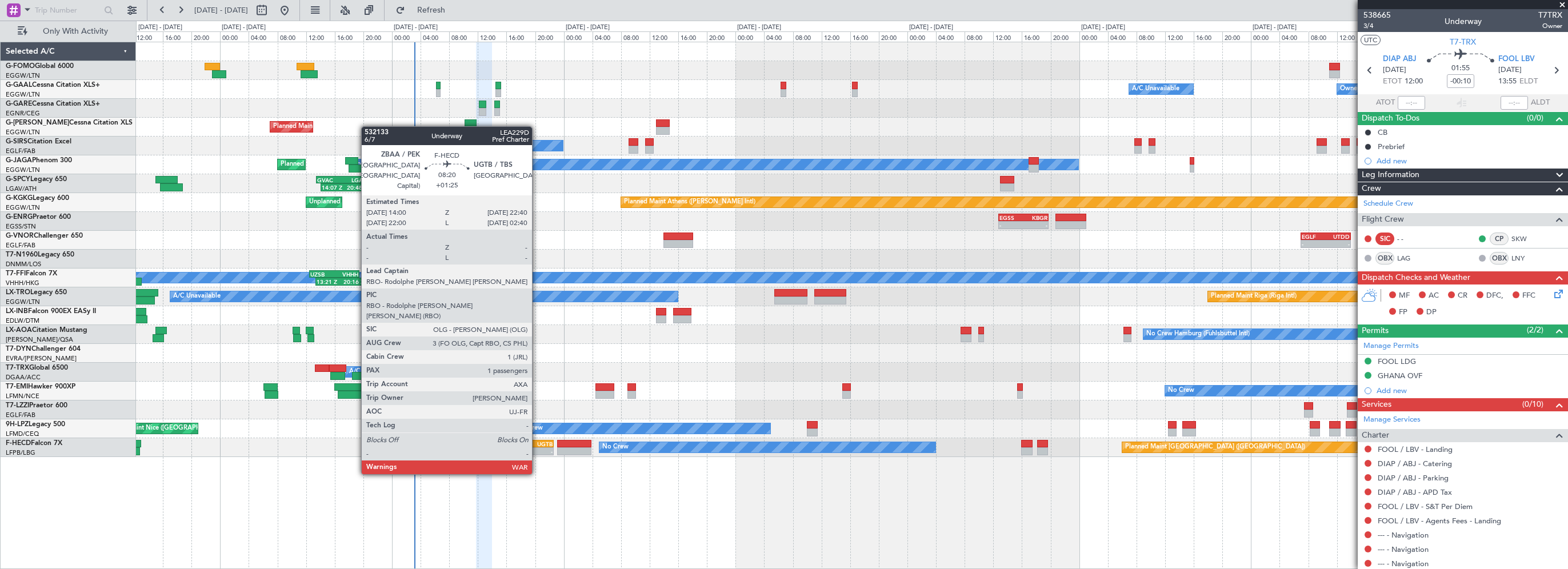
click at [537, 441] on div "UGTB" at bounding box center [538, 444] width 30 height 7
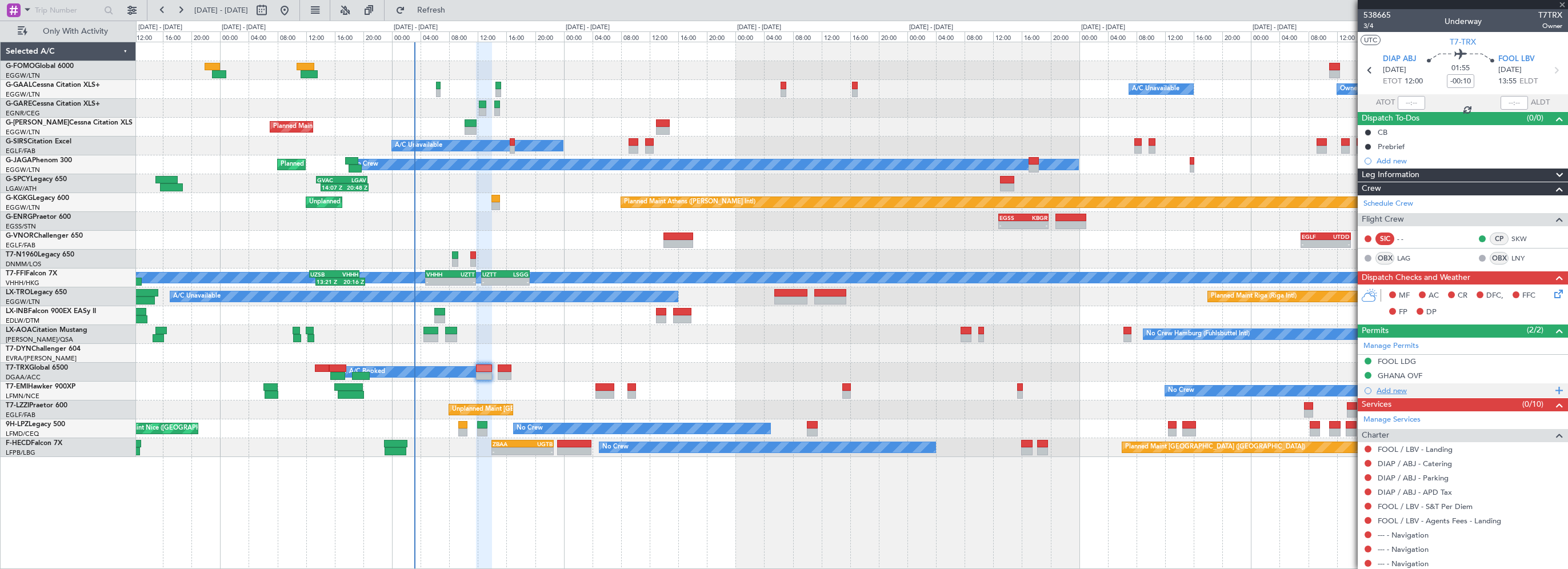
type input "+01:25"
type input "1"
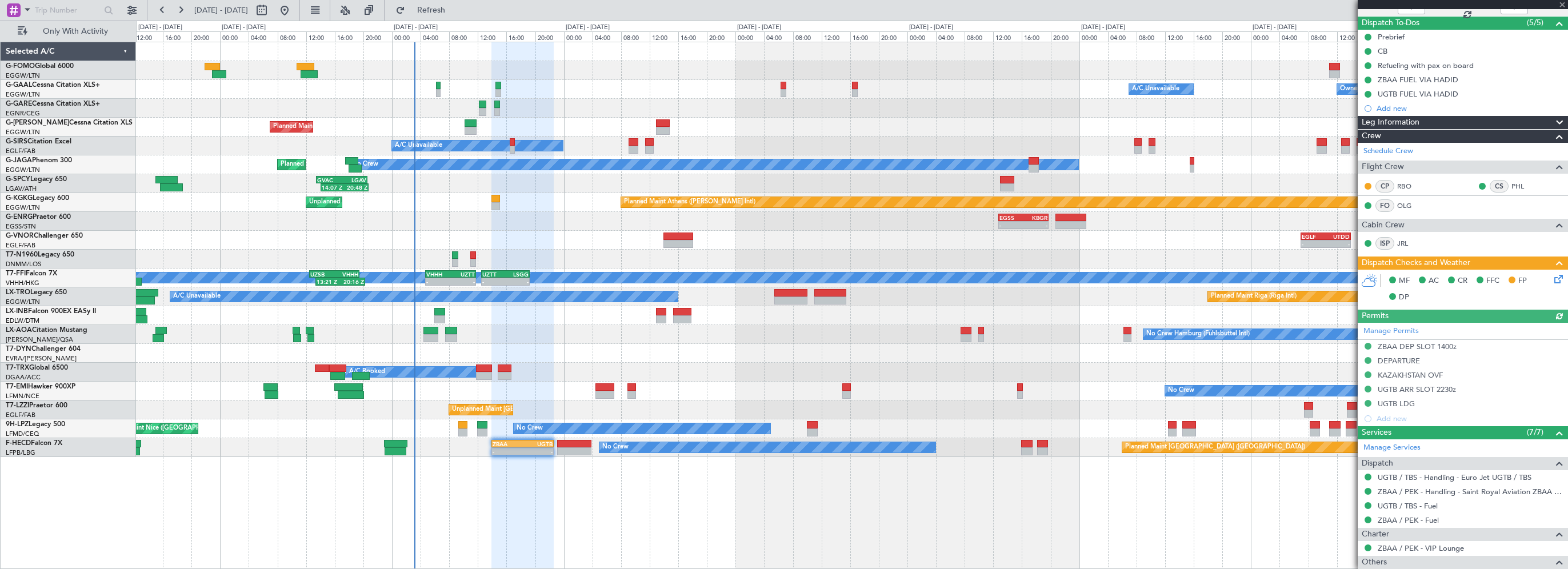
scroll to position [180, 0]
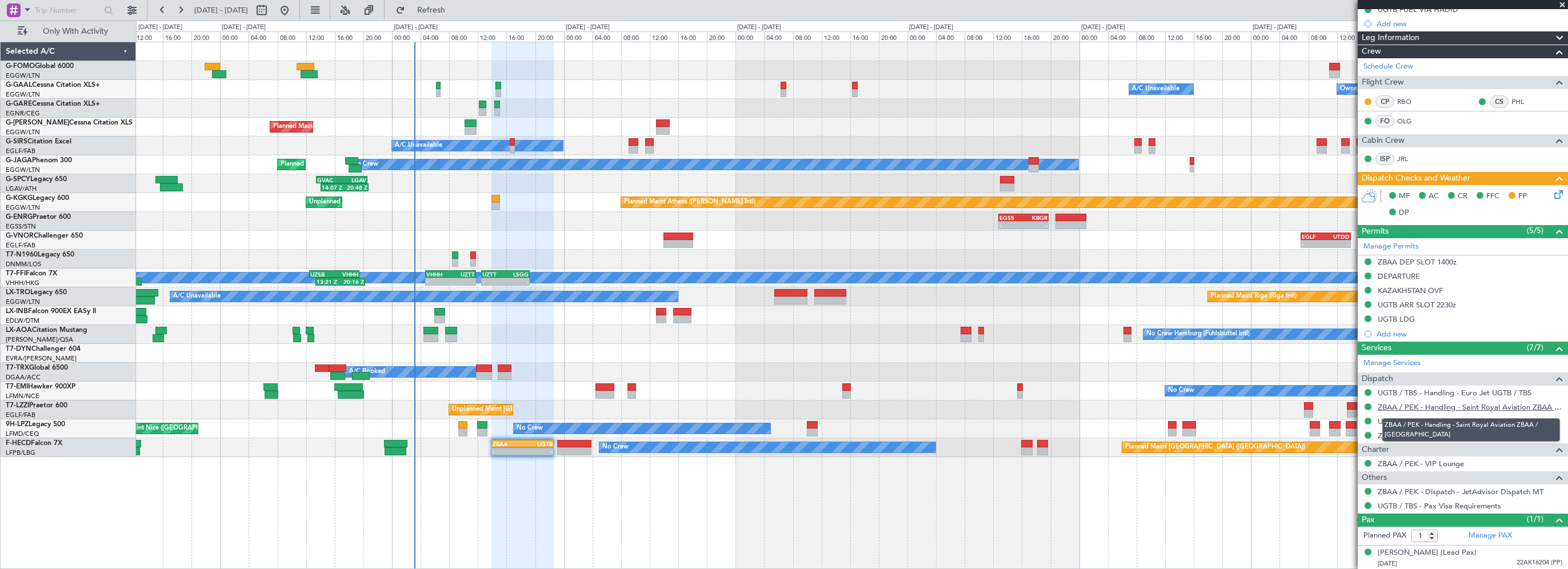
click at [1437, 403] on link "ZBAA / PEK - Handling - Saint Royal Aviation ZBAA / [GEOGRAPHIC_DATA]" at bounding box center [1470, 407] width 185 height 10
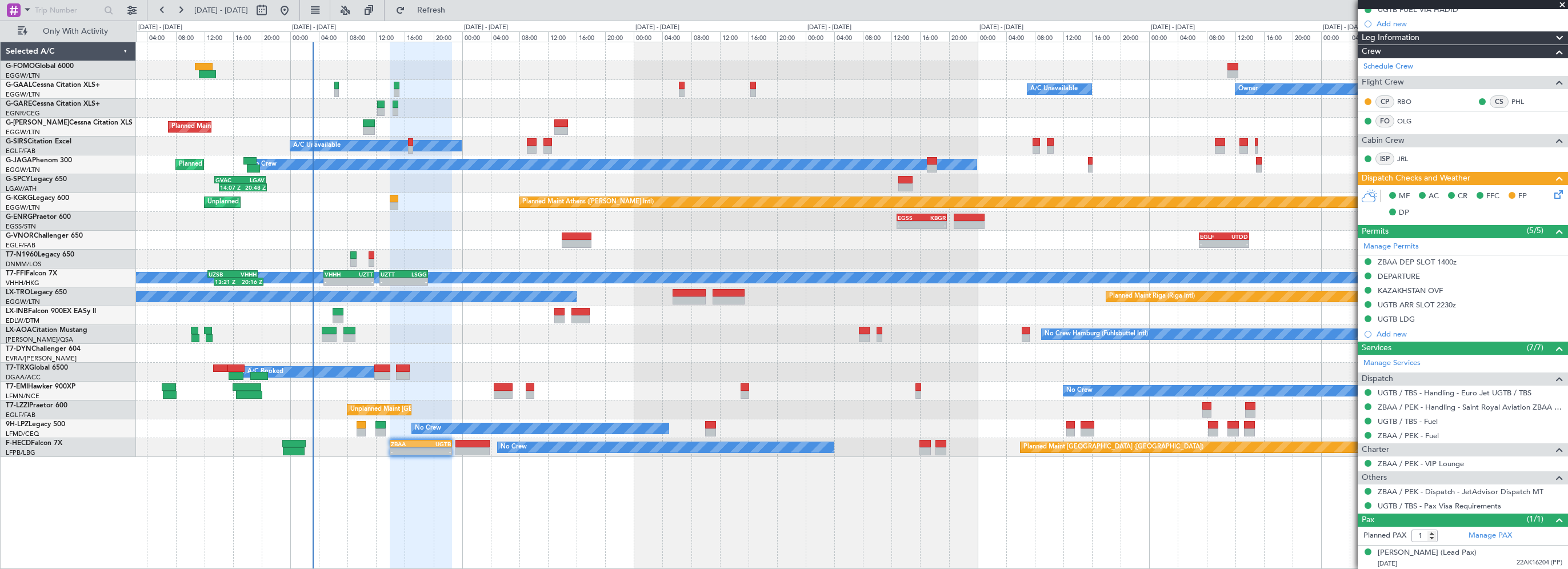
click at [453, 196] on div "Planned Maint Athens ([PERSON_NAME] Intl) Unplanned Maint [GEOGRAPHIC_DATA] (At…" at bounding box center [852, 203] width 1431 height 19
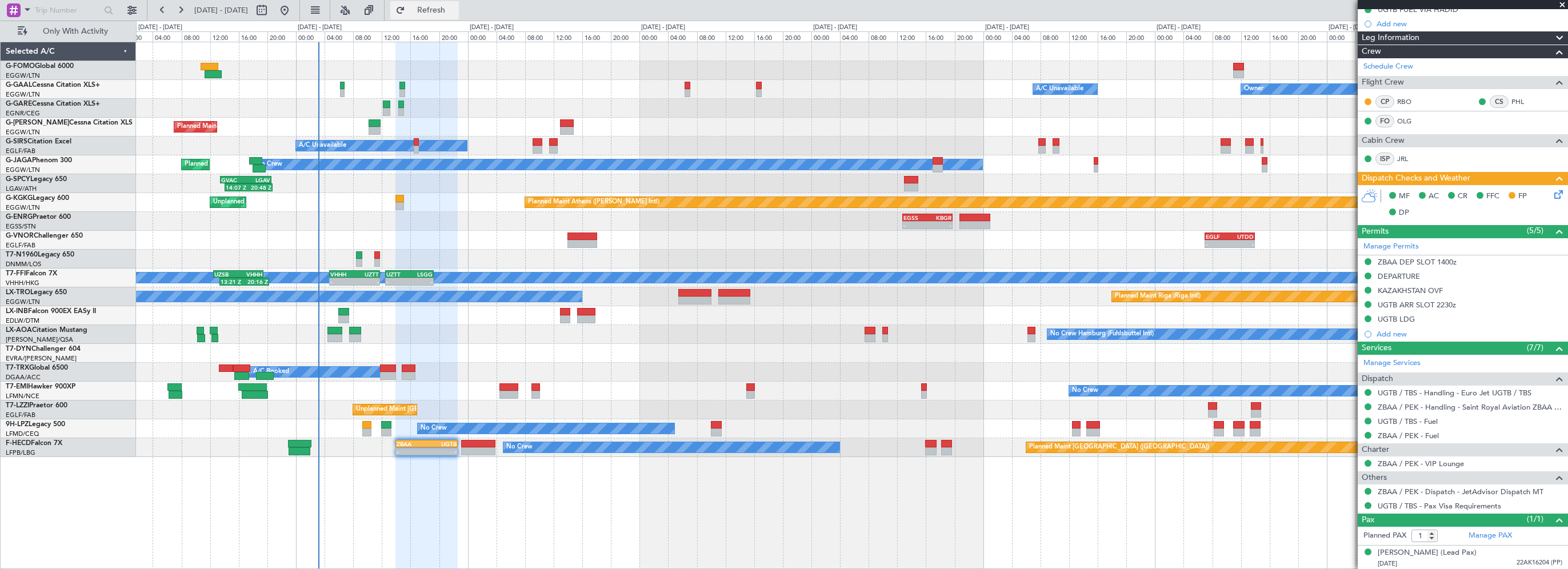
click at [459, 19] on button "Refresh" at bounding box center [424, 10] width 69 height 19
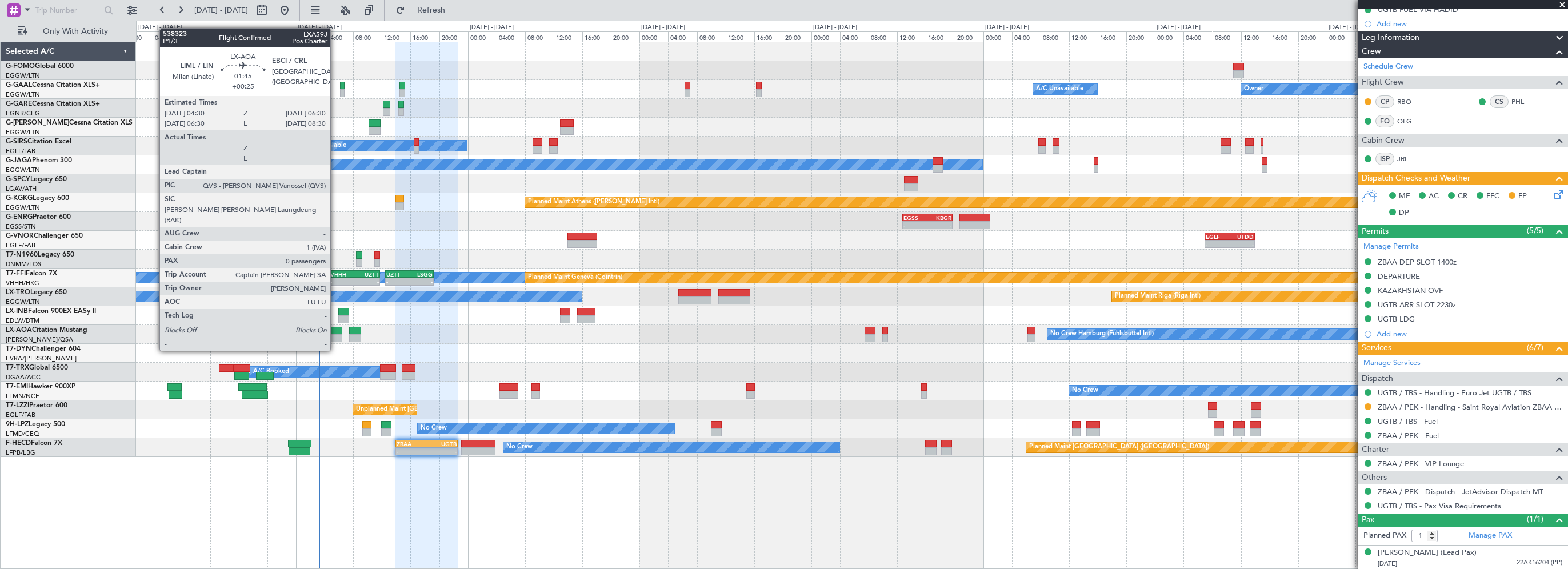
click at [335, 329] on div at bounding box center [335, 331] width 15 height 8
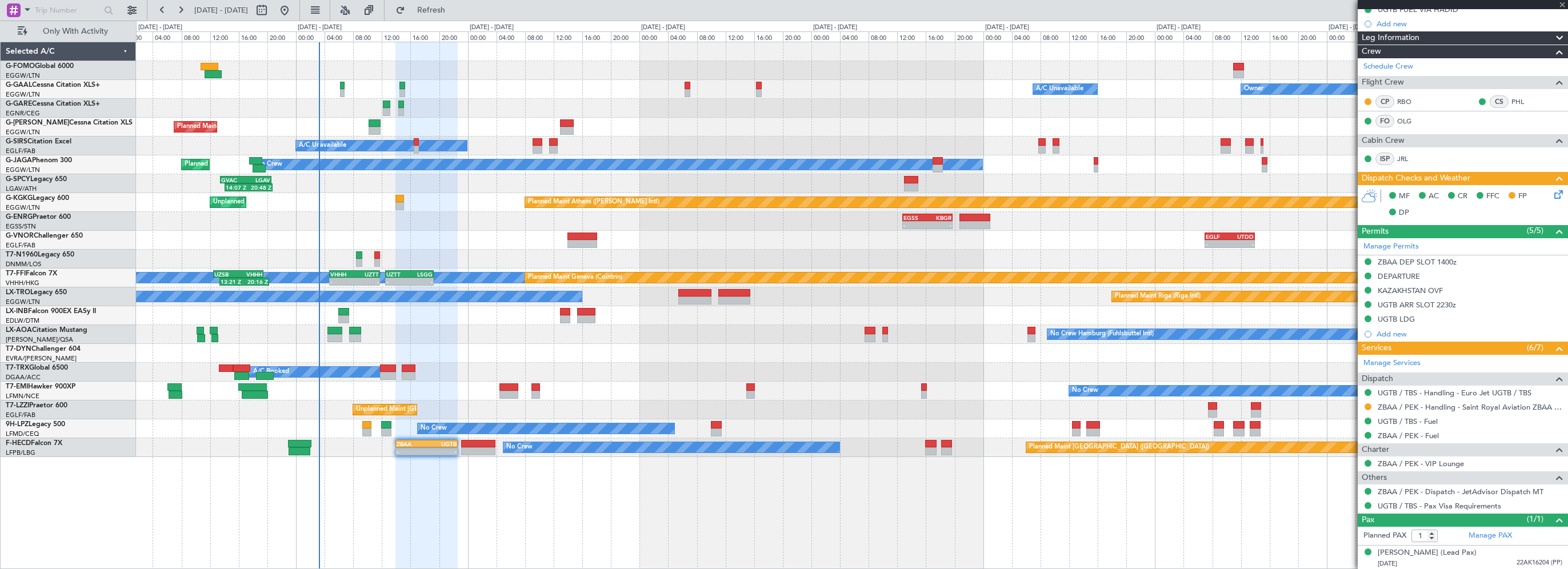
type input "+00:25"
type input "0"
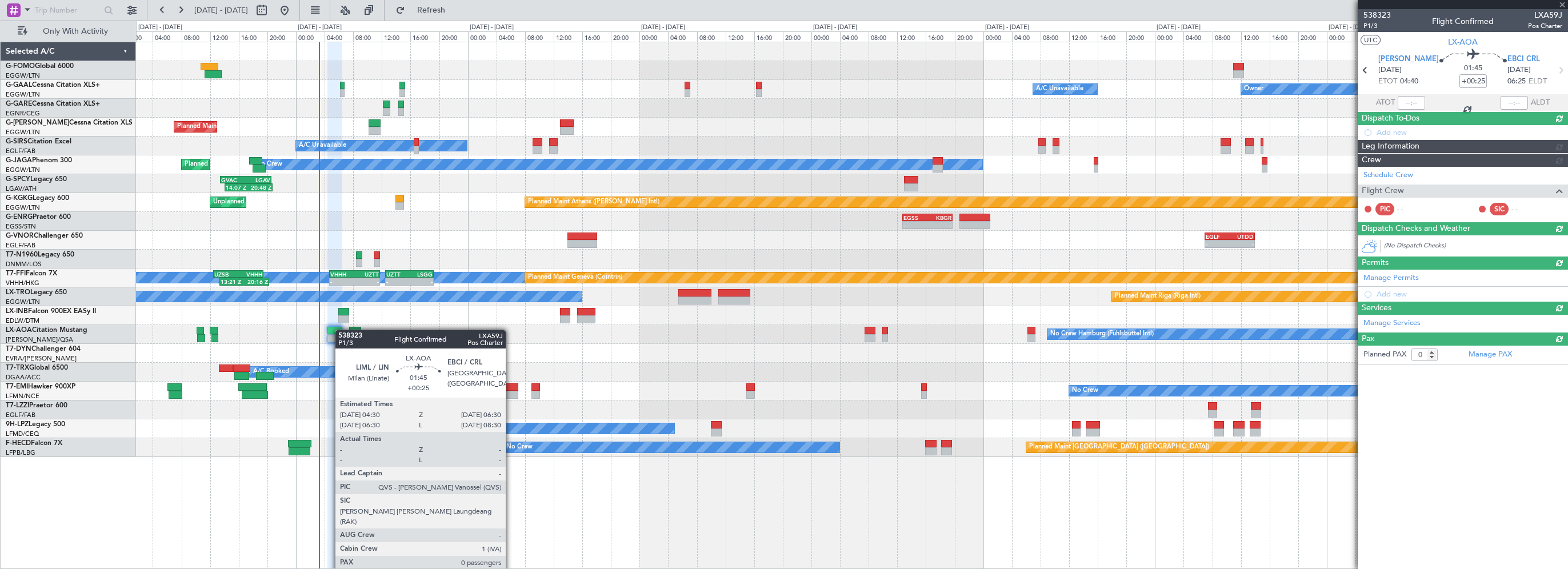
scroll to position [0, 0]
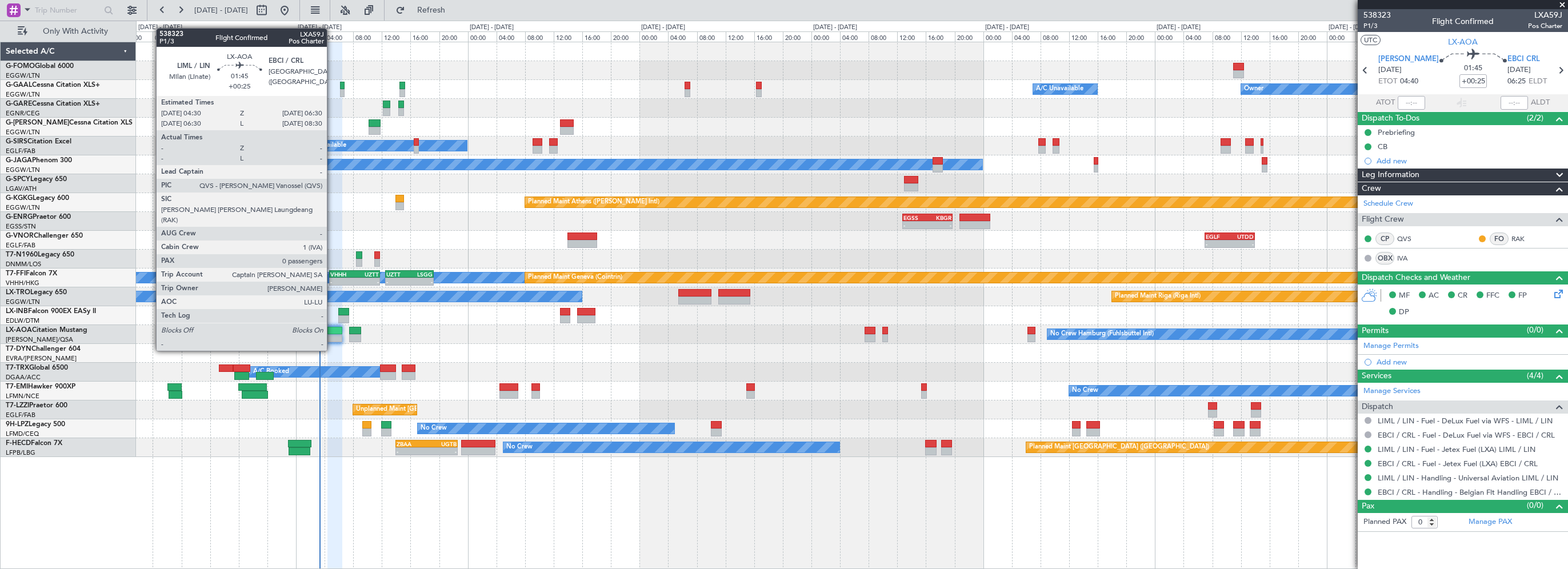
click at [332, 329] on div at bounding box center [335, 331] width 15 height 8
